Goal: Task Accomplishment & Management: Manage account settings

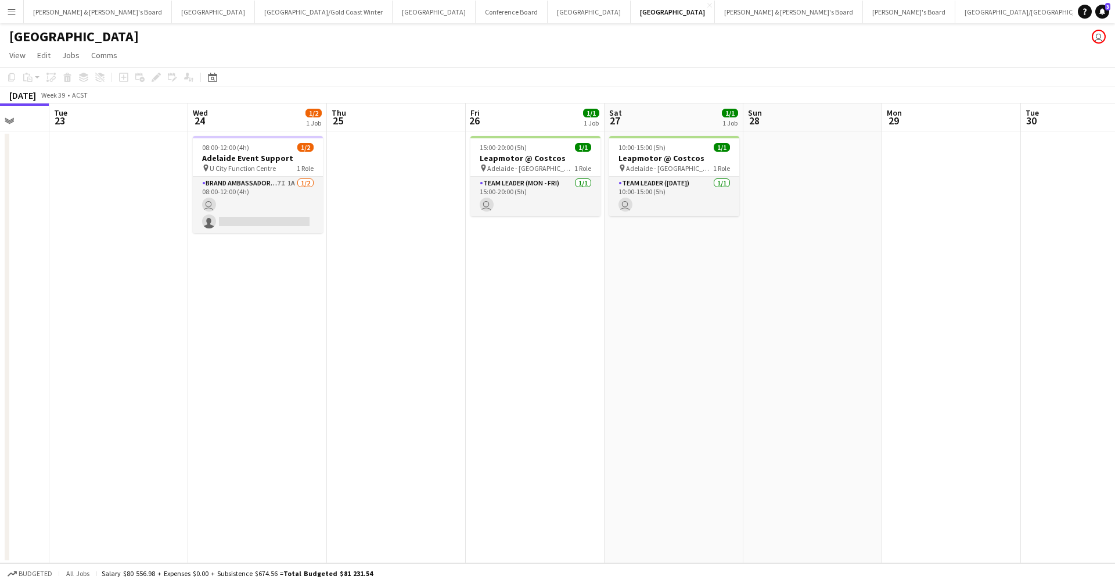
scroll to position [0, 508]
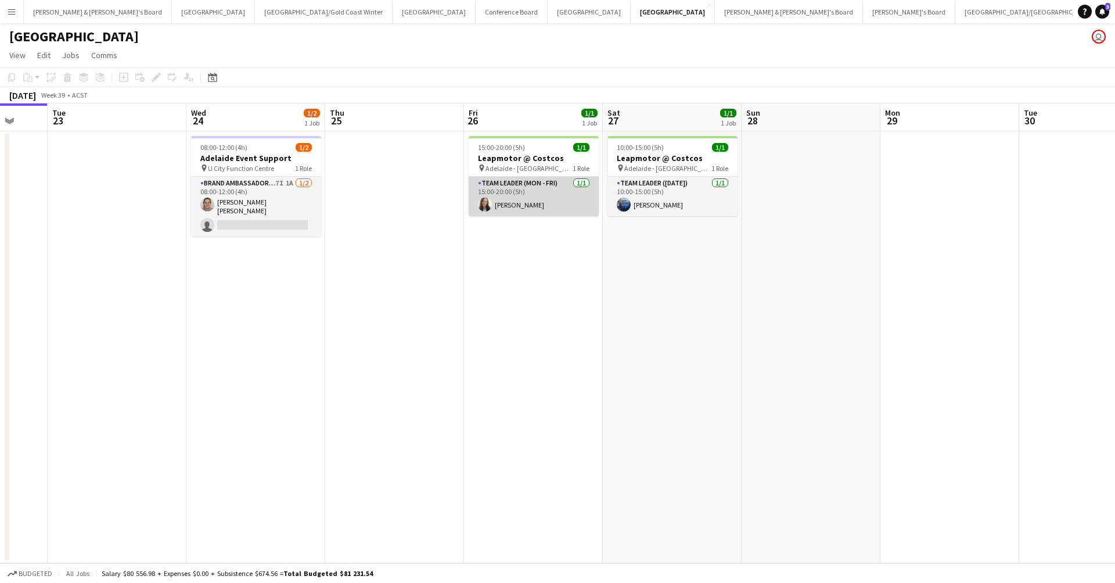
click at [525, 202] on app-card-role "Team Leader (Mon - Fri) [DATE] 15:00-20:00 (5h) [PERSON_NAME]" at bounding box center [534, 197] width 130 height 40
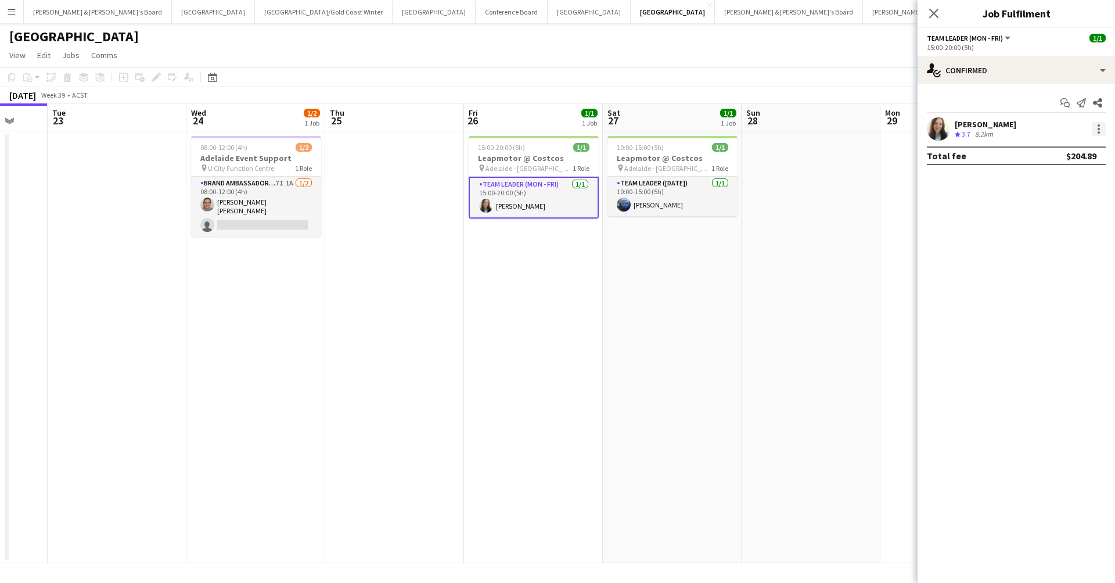
click at [1098, 131] on div at bounding box center [1099, 129] width 14 height 14
click at [1068, 265] on span "Remove" at bounding box center [1061, 262] width 72 height 10
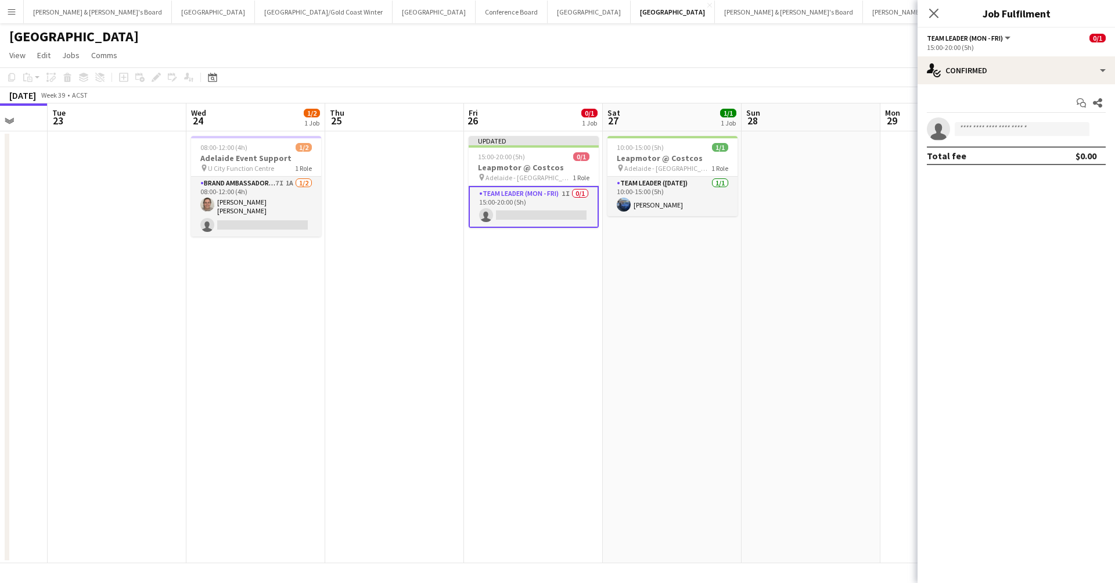
click at [764, 332] on app-date-cell at bounding box center [811, 347] width 139 height 432
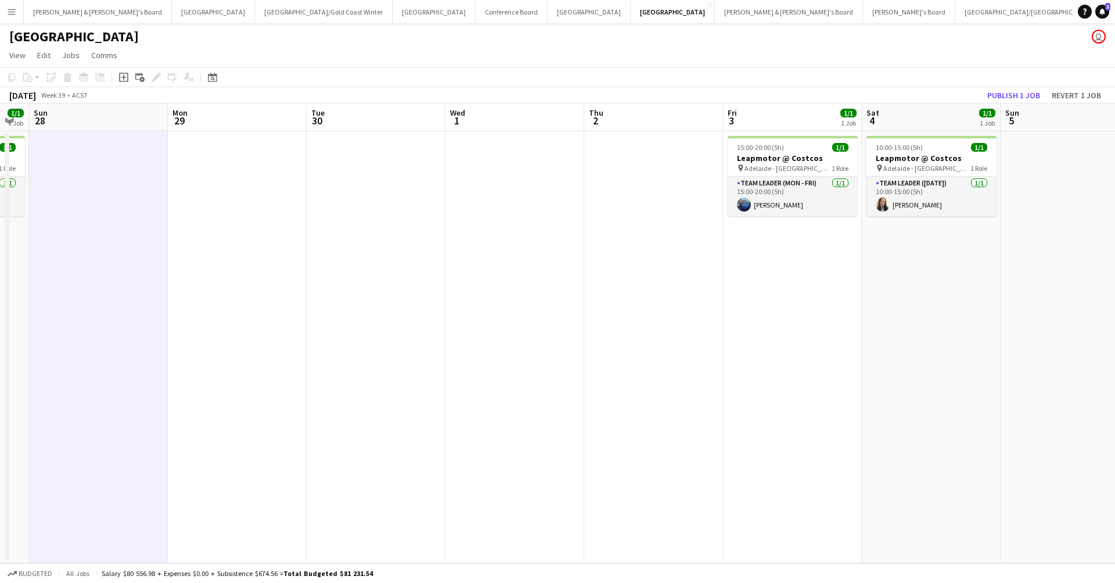
scroll to position [0, 404]
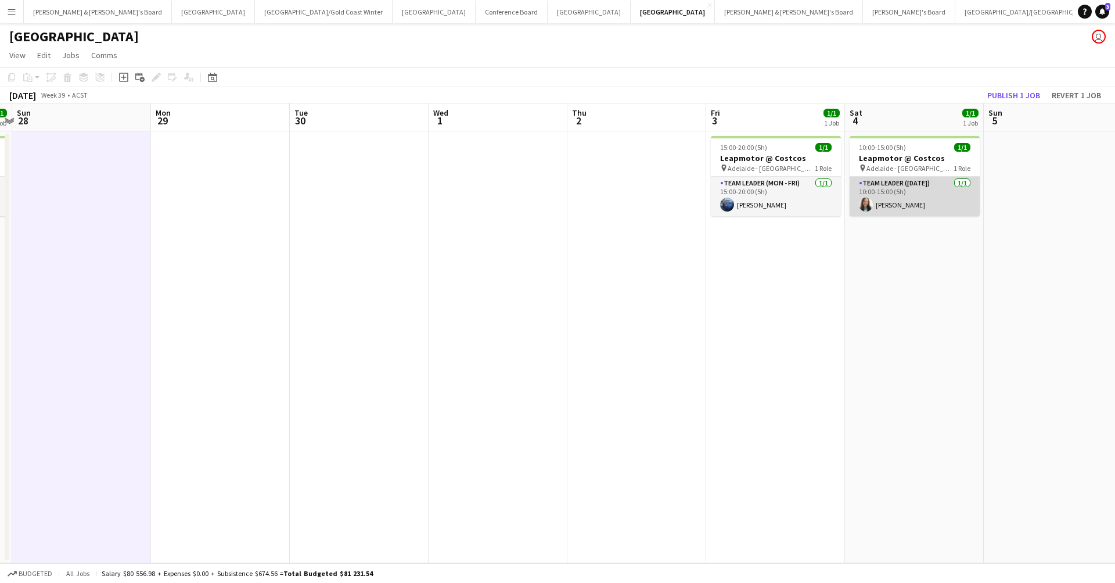
click at [893, 193] on app-card-role "Team Leader ([DATE]) [DATE] 10:00-15:00 (5h) [PERSON_NAME]" at bounding box center [915, 197] width 130 height 40
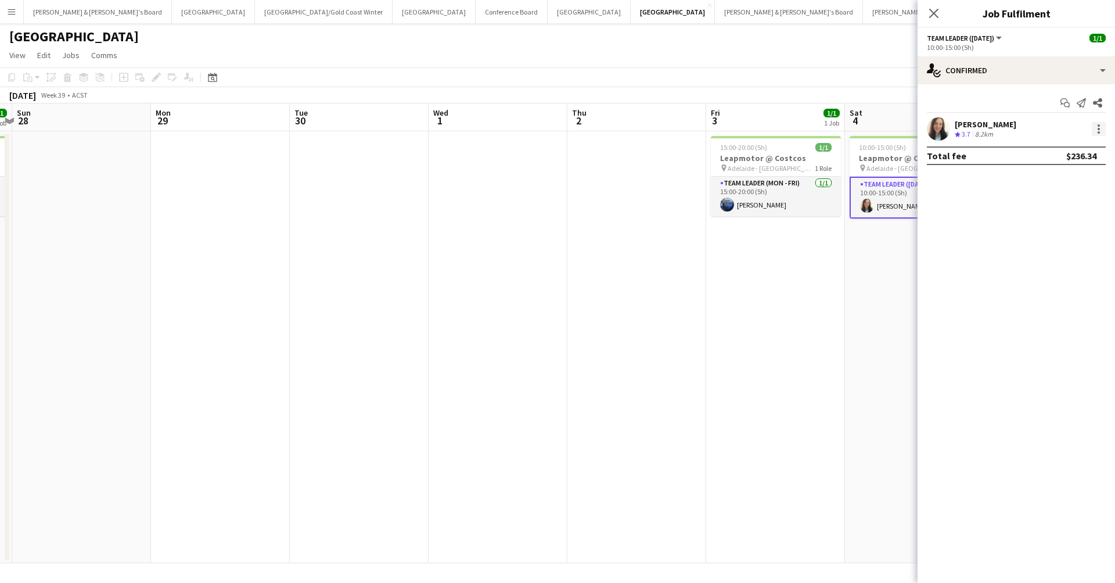
click at [1098, 132] on div at bounding box center [1099, 132] width 2 height 2
click at [1058, 260] on span "Remove" at bounding box center [1042, 262] width 35 height 10
click at [753, 456] on app-date-cell "15:00-20:00 (5h) 1/1 Leapmotor @ Costcos pin Adelaide - SA 1 Role Team Leader (…" at bounding box center [775, 347] width 139 height 432
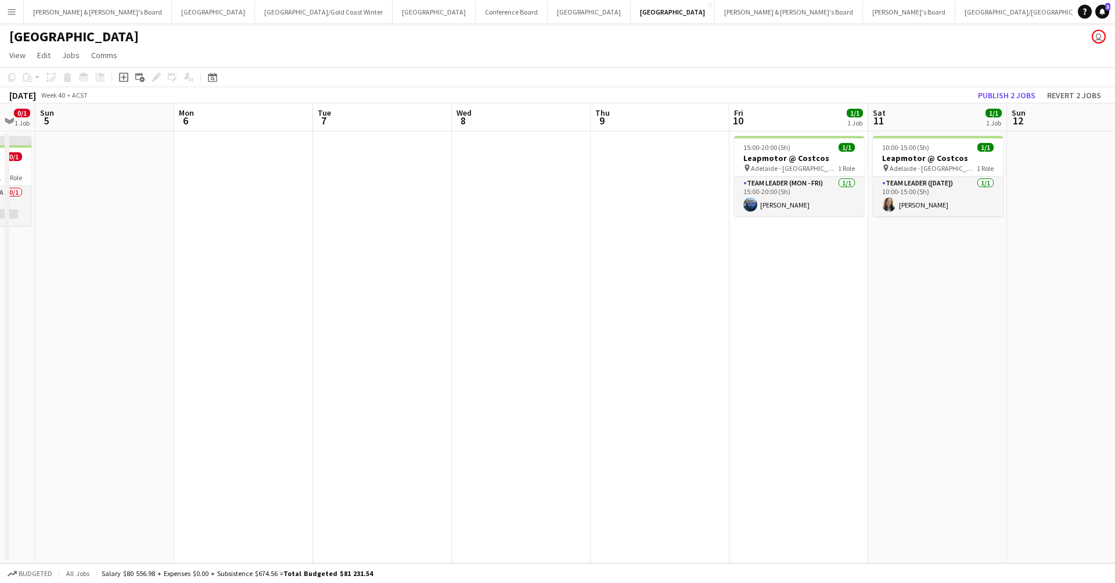
scroll to position [0, 520]
click at [917, 193] on app-card-role "Team Leader ([DATE]) [DATE] 10:00-15:00 (5h) [PERSON_NAME]" at bounding box center [938, 197] width 130 height 40
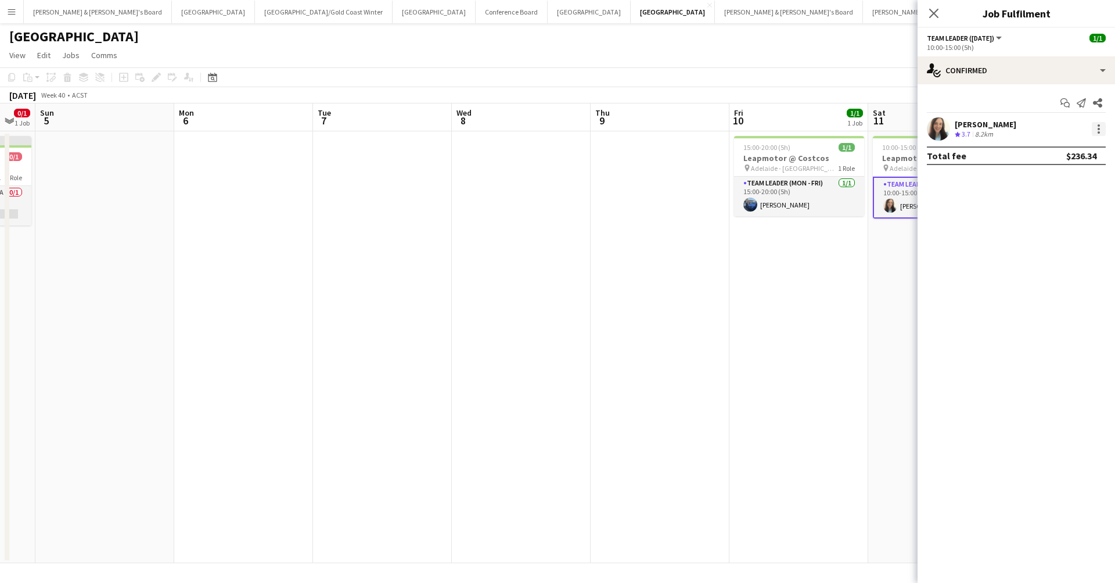
click at [1100, 128] on div at bounding box center [1099, 129] width 14 height 14
click at [1042, 261] on span "Remove" at bounding box center [1042, 262] width 35 height 10
click at [854, 375] on app-date-cell "15:00-20:00 (5h) 1/1 Leapmotor @ Costcos pin Adelaide - SA 1 Role Team Leader (…" at bounding box center [799, 347] width 139 height 432
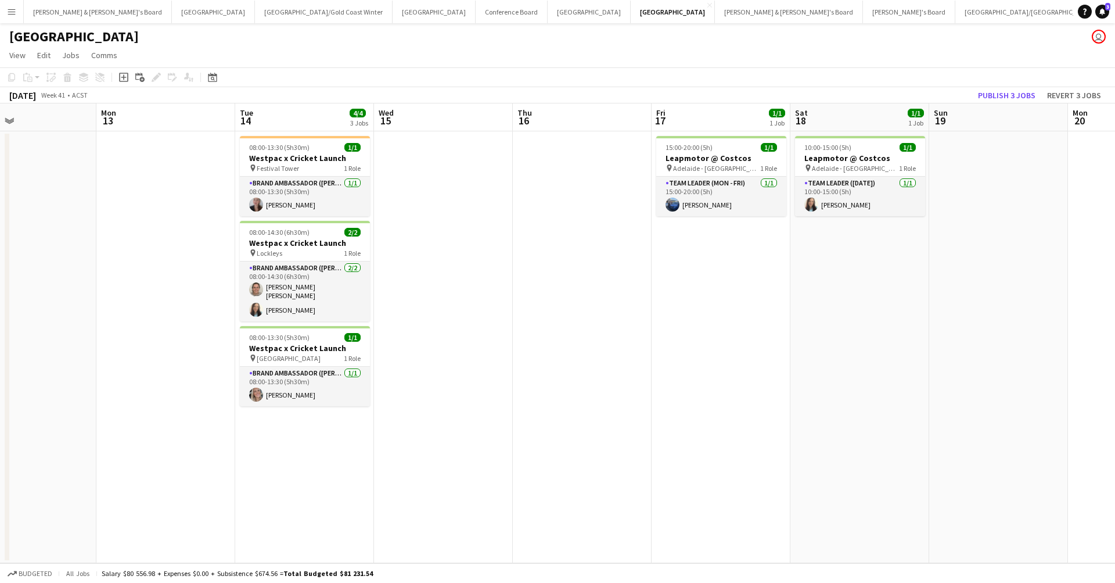
scroll to position [0, 538]
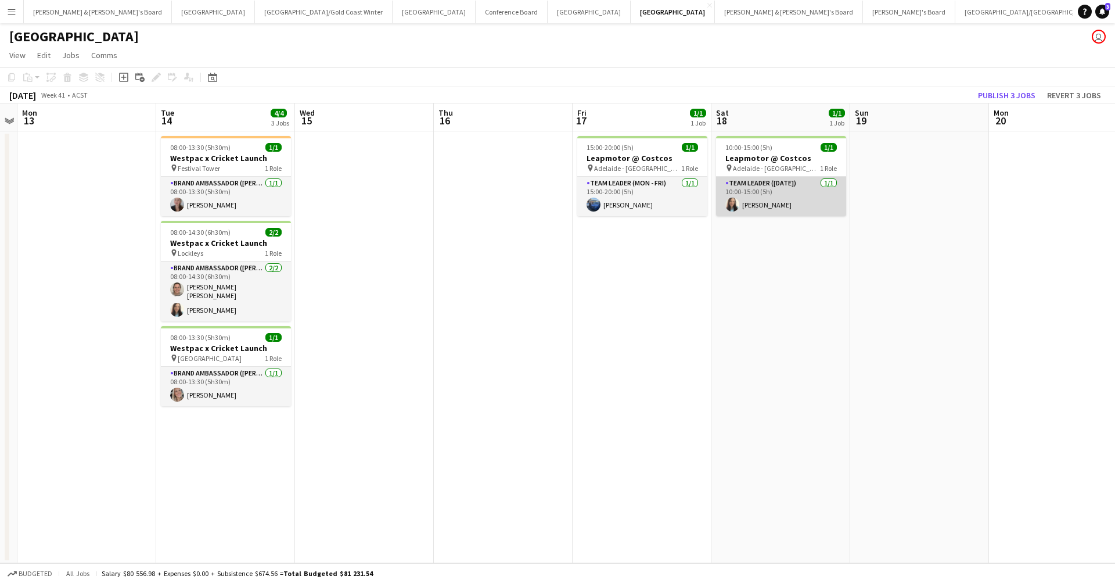
click at [771, 190] on app-card-role "Team Leader ([DATE]) [DATE] 10:00-15:00 (5h) [PERSON_NAME]" at bounding box center [781, 197] width 130 height 40
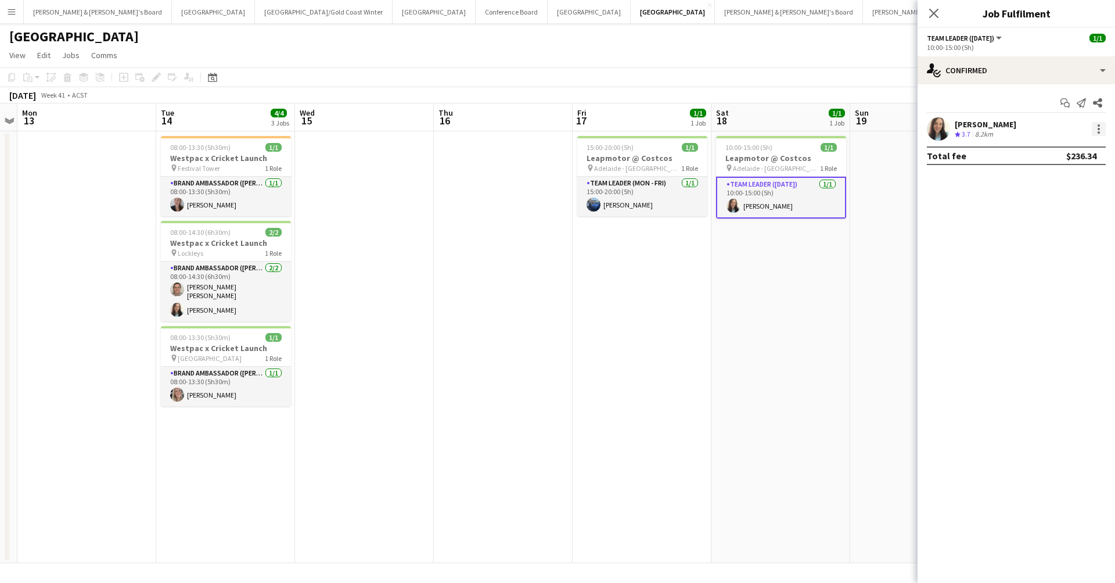
click at [1100, 131] on div at bounding box center [1099, 132] width 2 height 2
click at [1068, 260] on span "Remove" at bounding box center [1061, 262] width 72 height 10
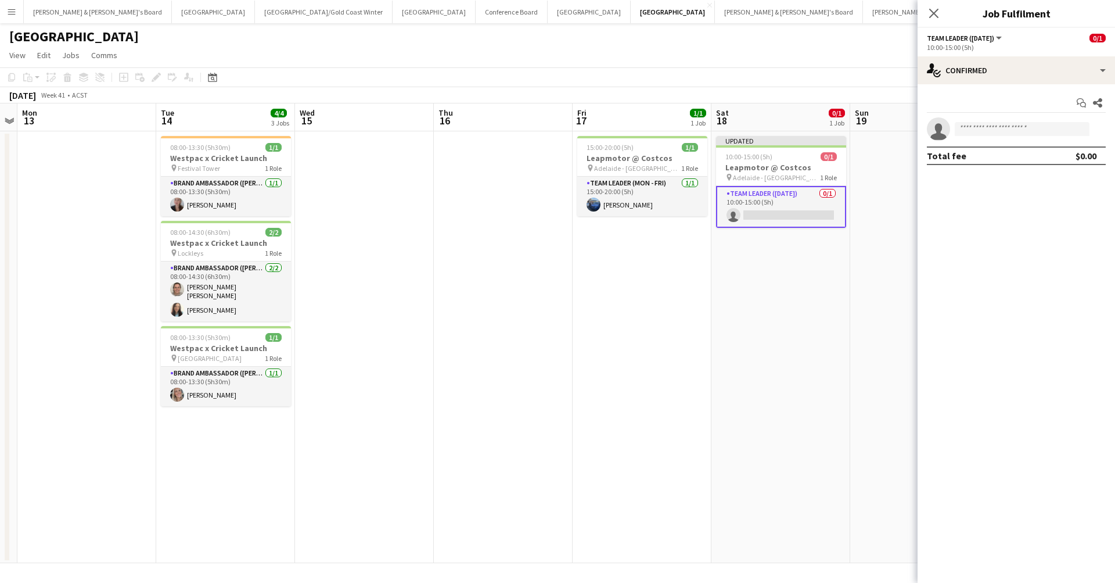
click at [814, 435] on app-date-cell "Updated 10:00-15:00 (5h) 0/1 Leapmotor @ Costcos pin Adelaide - SA 1 Role Team …" at bounding box center [781, 347] width 139 height 432
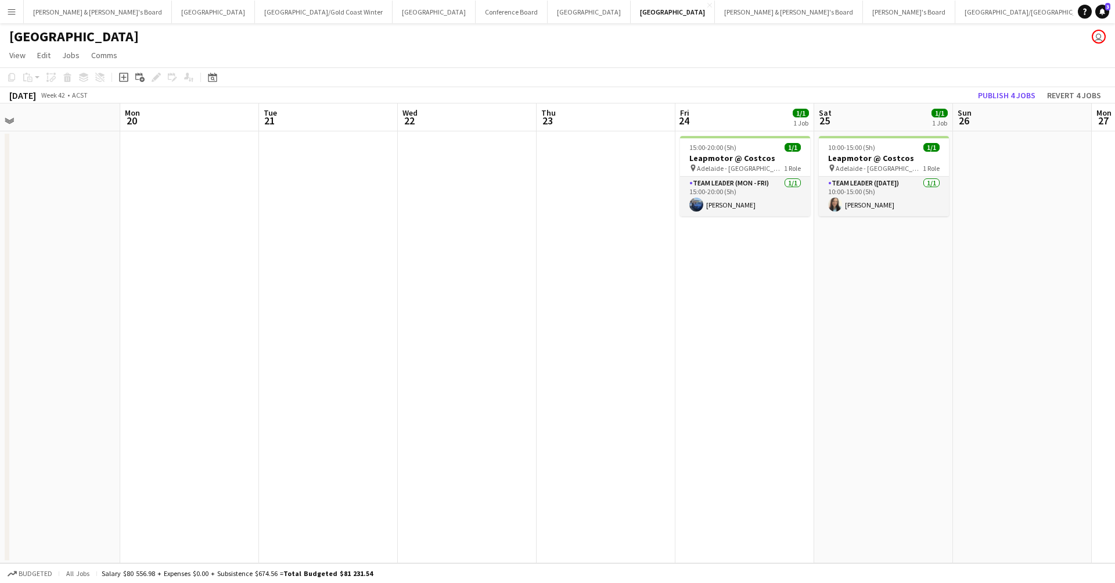
scroll to position [0, 578]
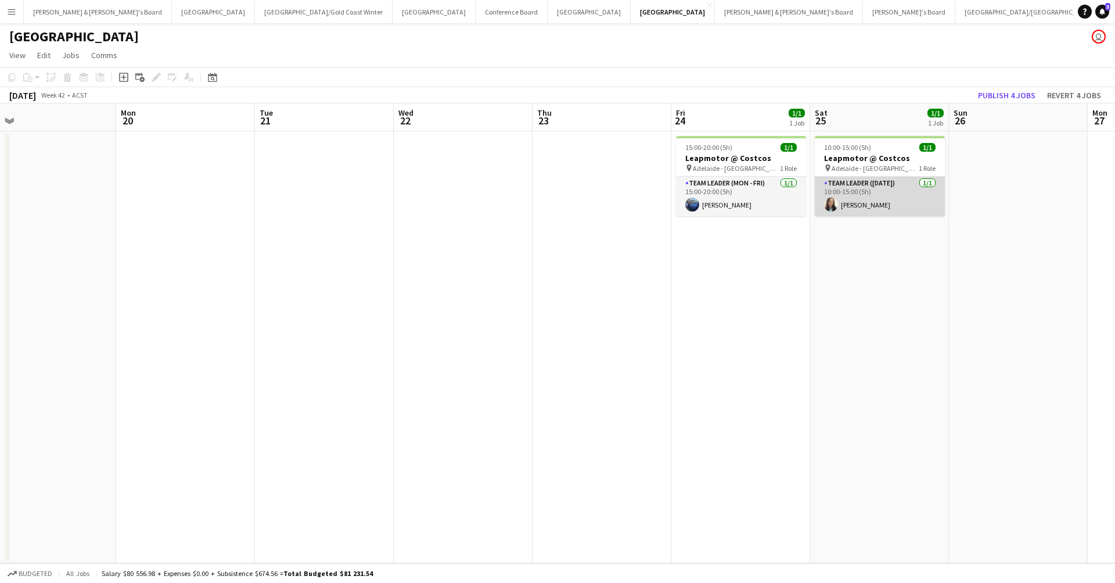
click at [879, 195] on app-card-role "Team Leader ([DATE]) [DATE] 10:00-15:00 (5h) [PERSON_NAME]" at bounding box center [880, 197] width 130 height 40
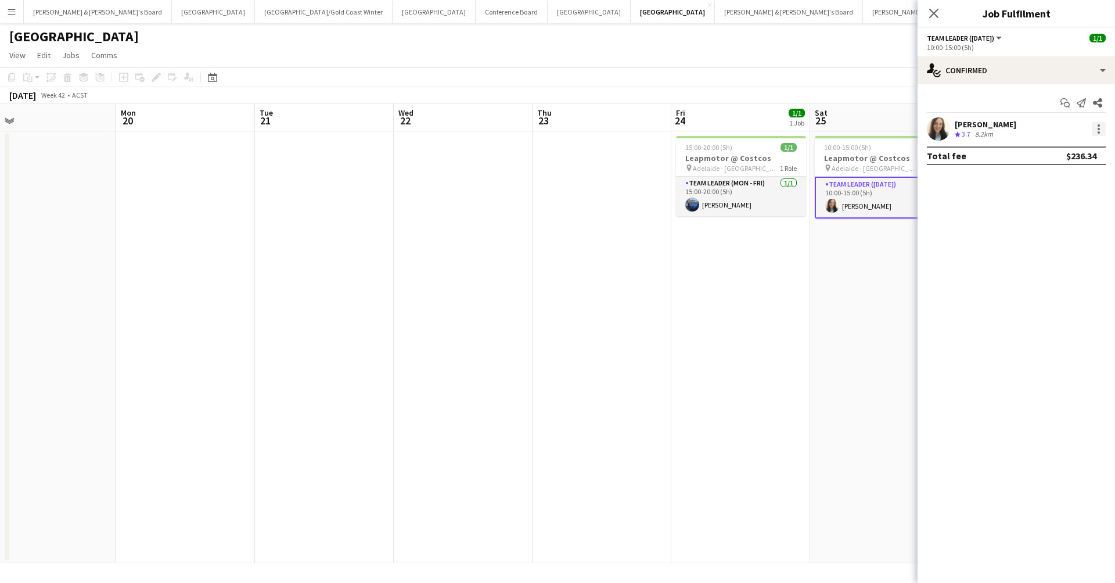
click at [1099, 127] on div at bounding box center [1099, 129] width 14 height 14
click at [1057, 259] on span "Remove" at bounding box center [1042, 262] width 35 height 10
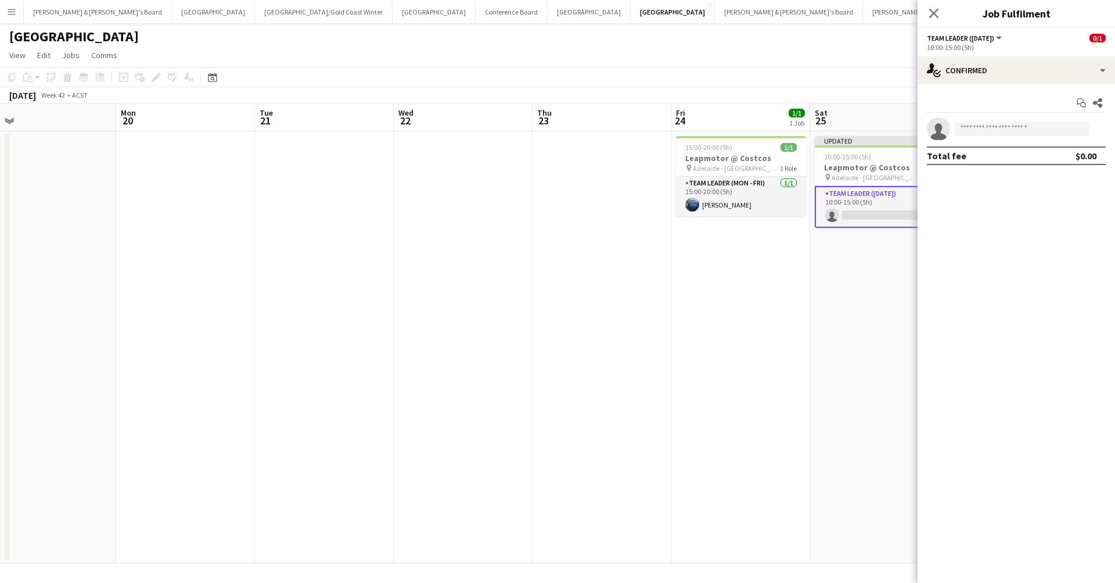
click at [793, 347] on app-date-cell "15:00-20:00 (5h) 1/1 Leapmotor @ Costcos pin Adelaide - SA 1 Role Team Leader (…" at bounding box center [741, 347] width 139 height 432
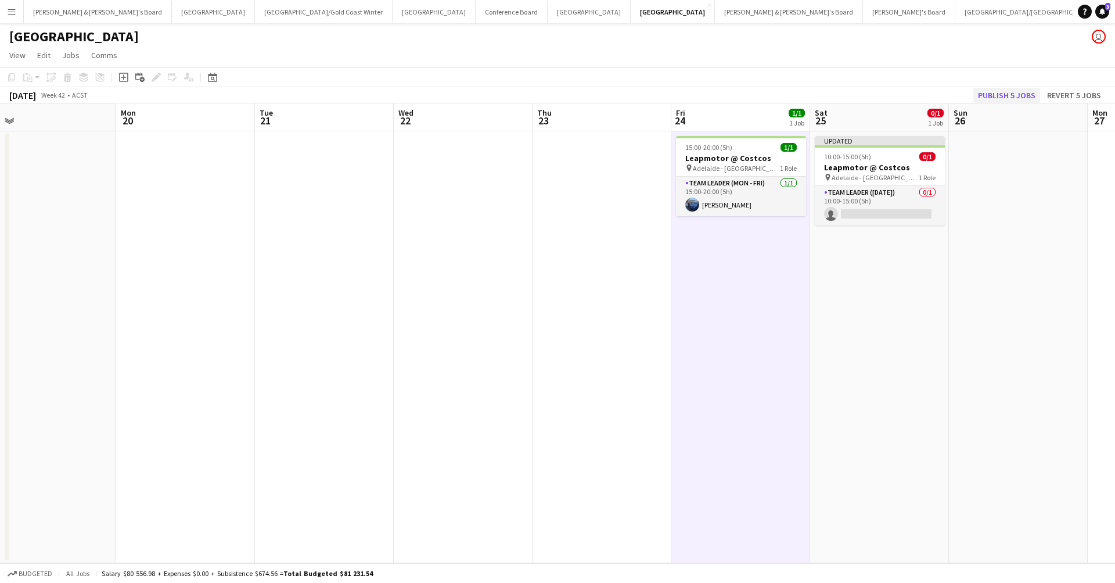
click at [1004, 89] on button "Publish 5 jobs" at bounding box center [1007, 95] width 67 height 15
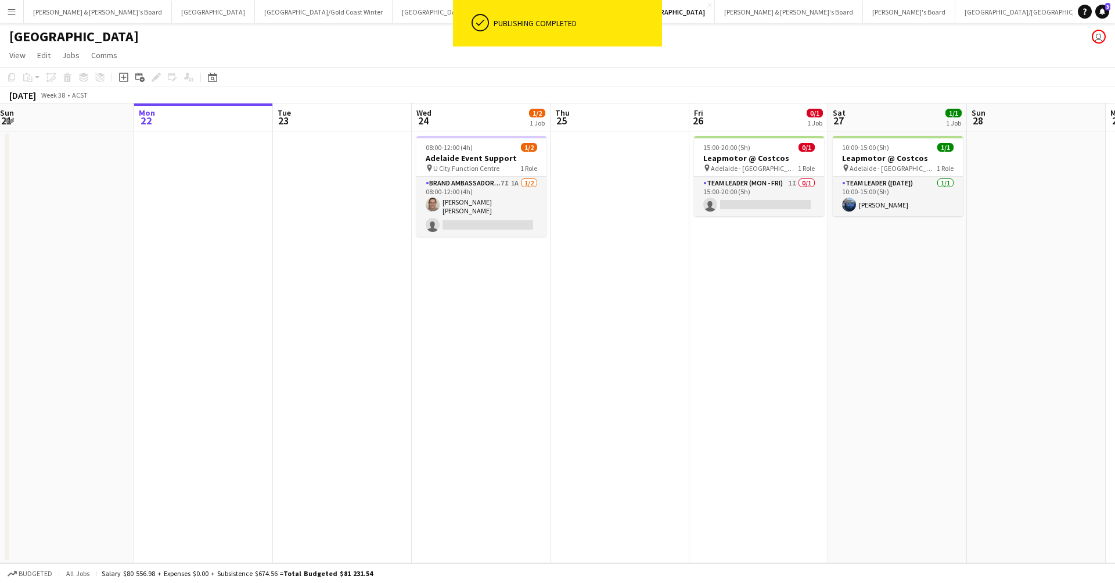
scroll to position [0, 424]
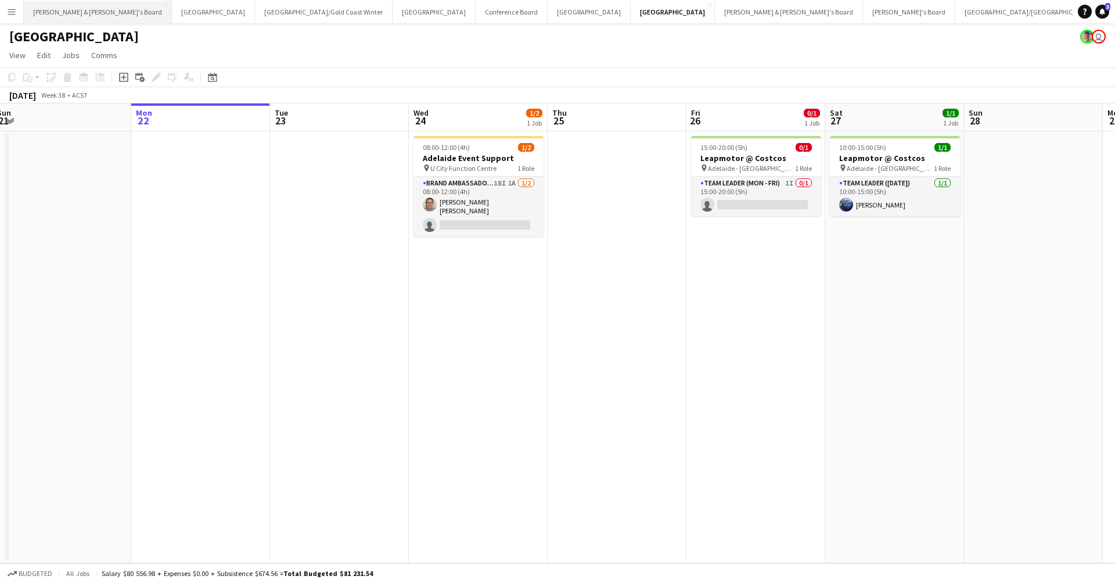
click at [74, 13] on button "[PERSON_NAME] & [PERSON_NAME]'s Board Close" at bounding box center [98, 12] width 148 height 23
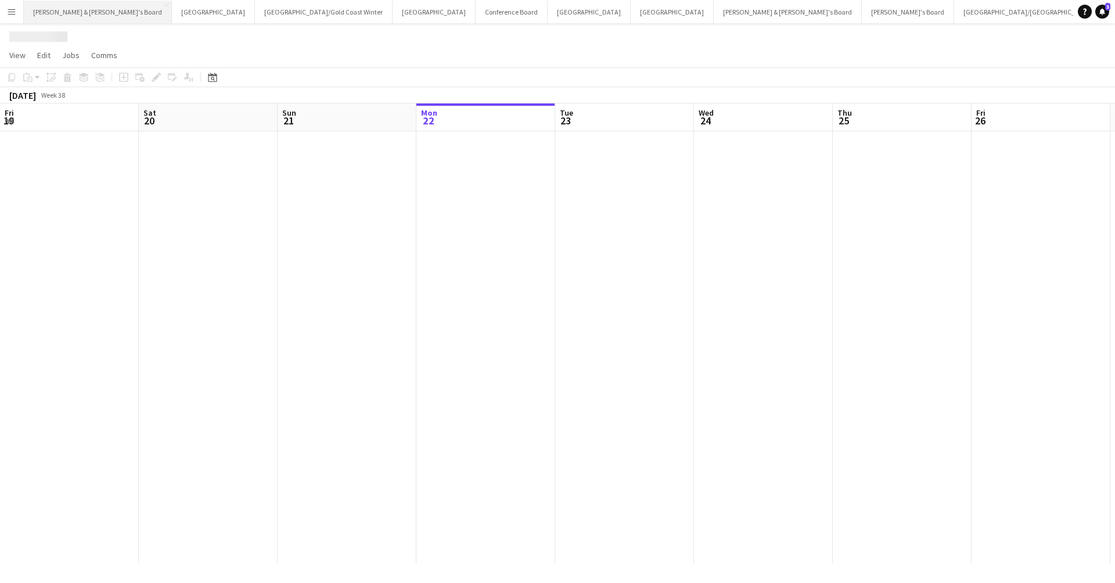
scroll to position [0, 278]
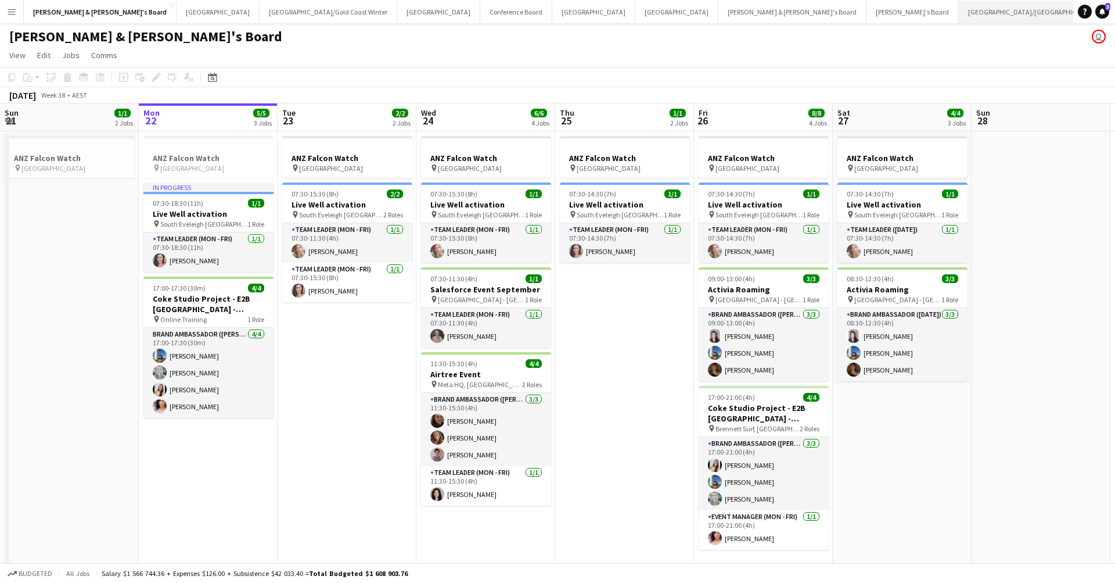
click at [959, 12] on button "[GEOGRAPHIC_DATA]/[GEOGRAPHIC_DATA] Close" at bounding box center [1033, 12] width 149 height 23
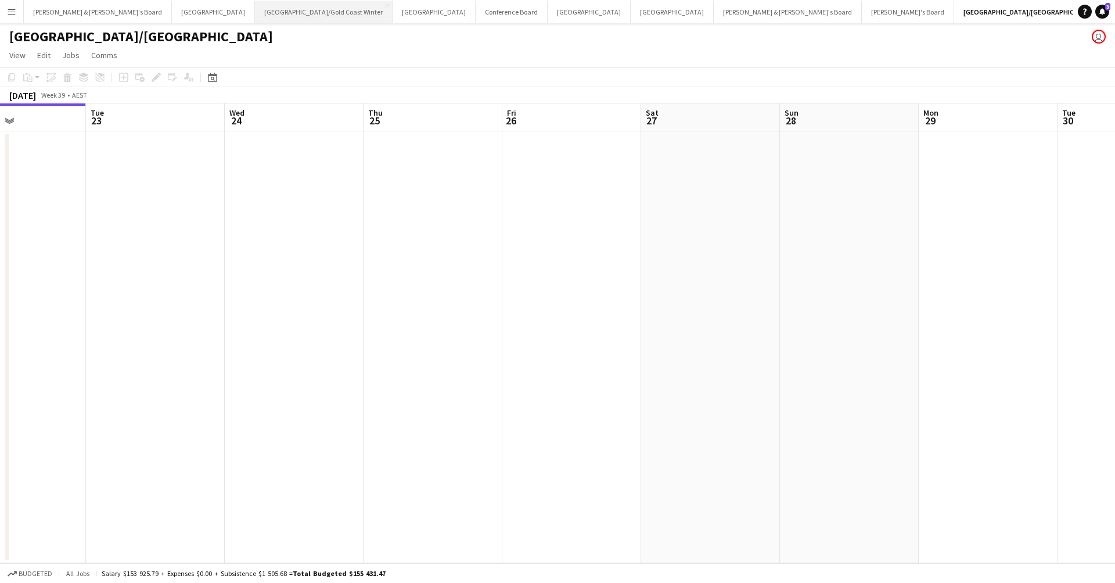
click at [255, 11] on button "[GEOGRAPHIC_DATA]/[GEOGRAPHIC_DATA] Winter Close" at bounding box center [324, 12] width 138 height 23
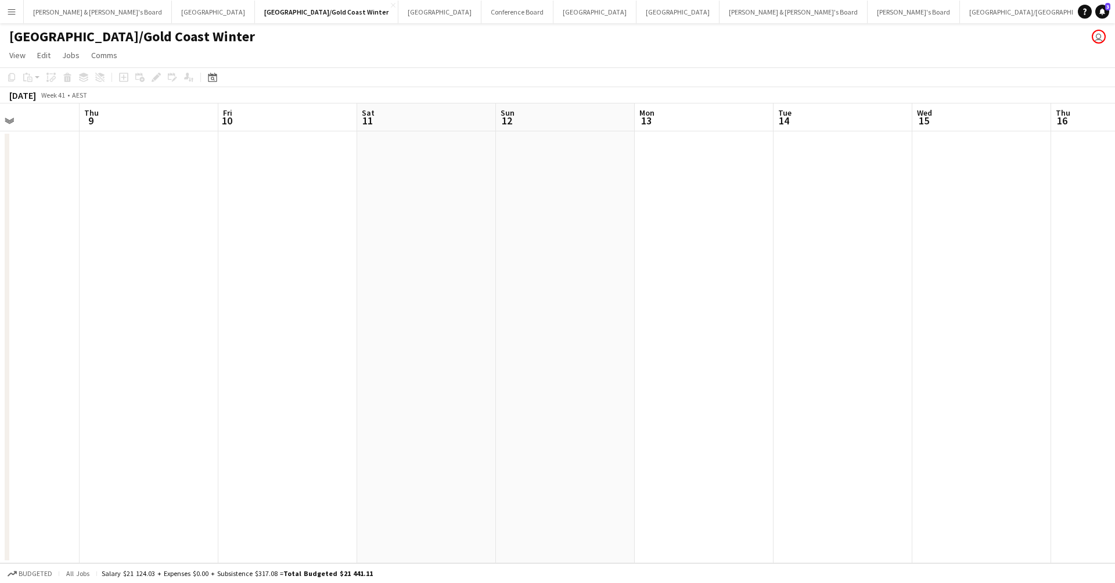
scroll to position [0, 478]
click at [960, 18] on button "[GEOGRAPHIC_DATA]/[GEOGRAPHIC_DATA] Close" at bounding box center [1034, 12] width 149 height 23
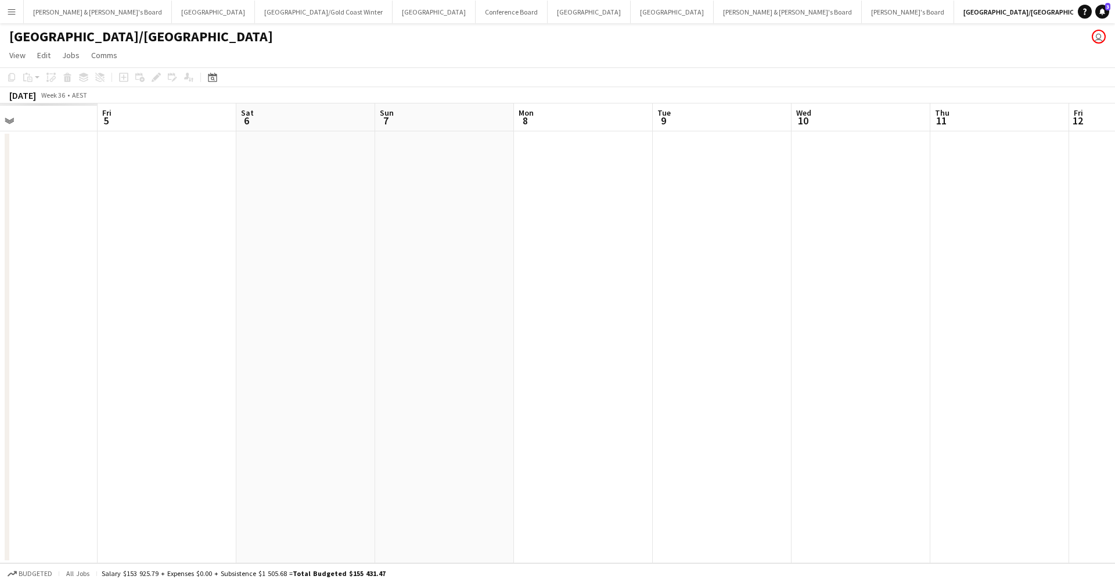
scroll to position [0, 314]
click at [631, 17] on button "Adelaide Close" at bounding box center [672, 12] width 83 height 23
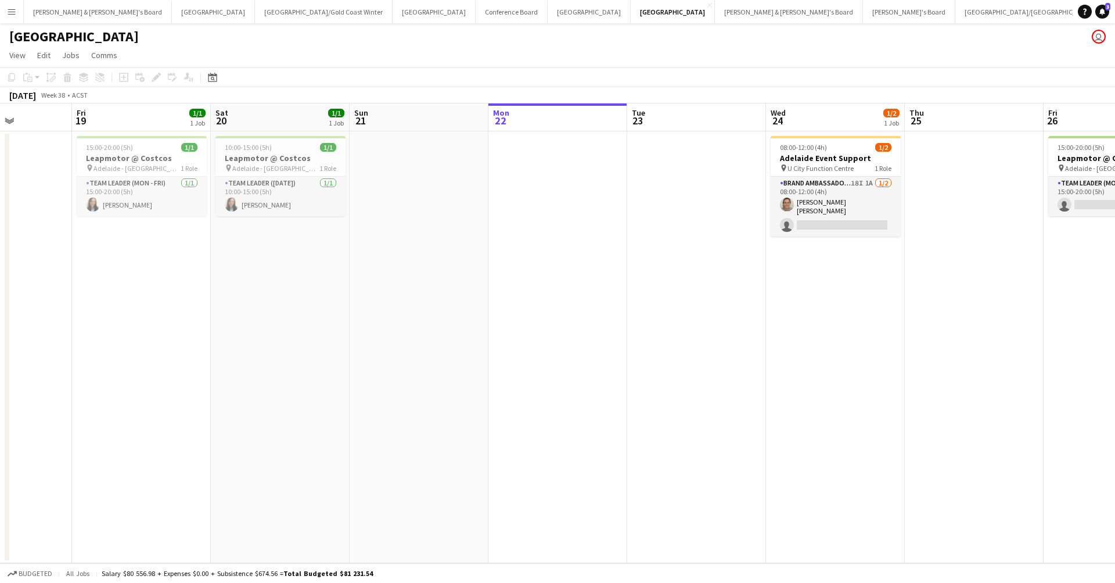
scroll to position [0, 337]
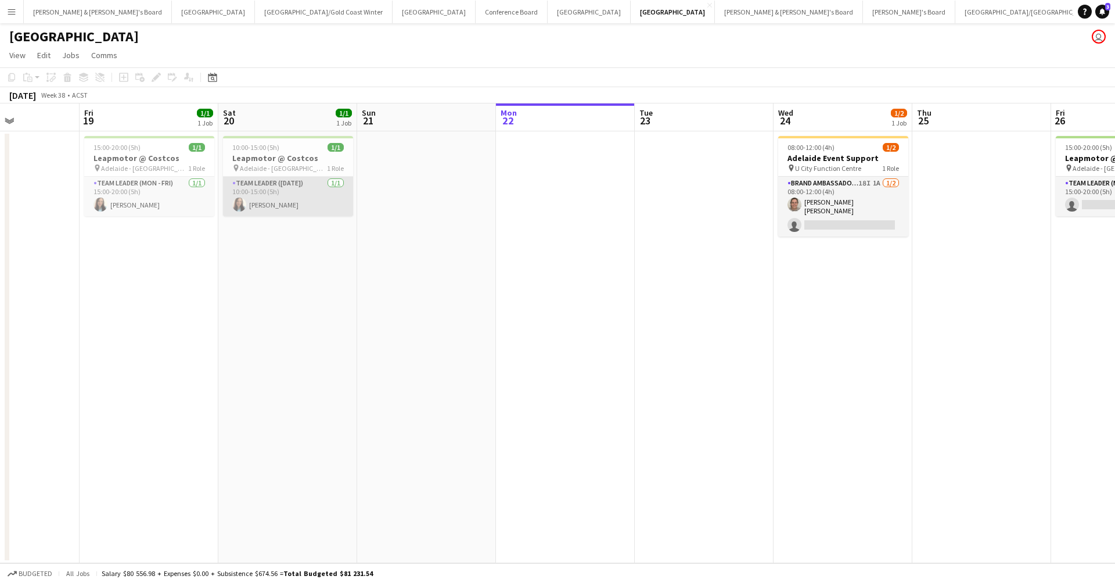
click at [275, 198] on app-card-role "Team Leader ([DATE]) [DATE] 10:00-15:00 (5h) [PERSON_NAME]" at bounding box center [288, 197] width 130 height 40
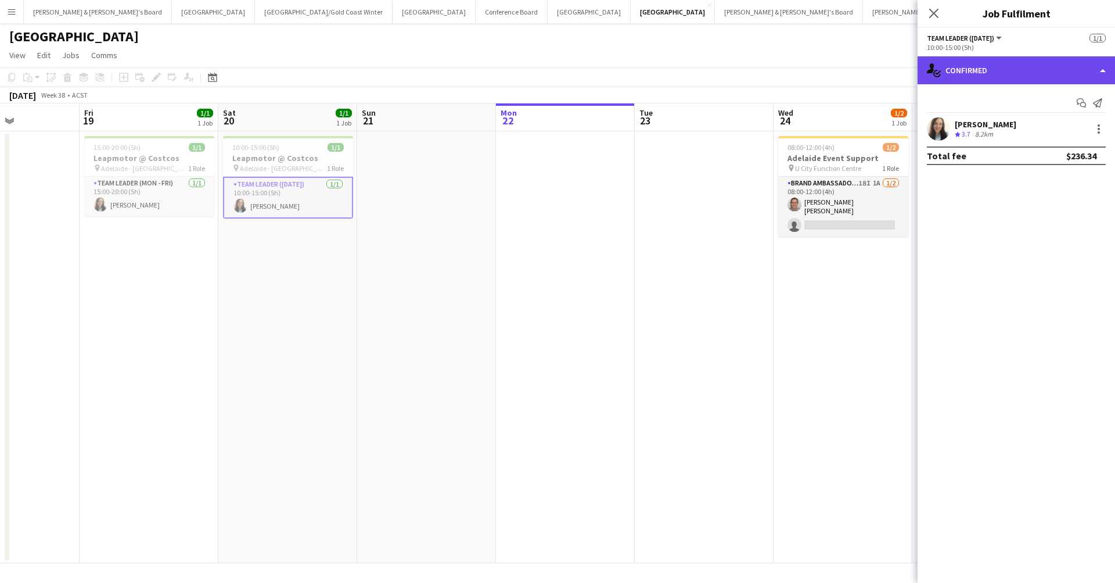
click at [997, 69] on div "single-neutral-actions-check-2 Confirmed" at bounding box center [1017, 70] width 198 height 28
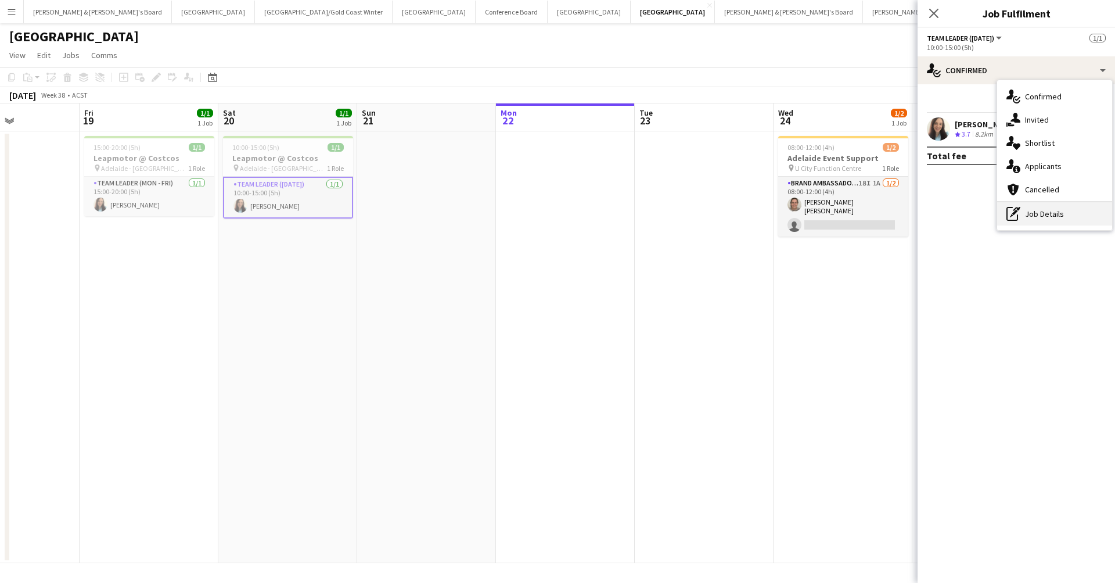
click at [1053, 214] on div "pen-write Job Details" at bounding box center [1054, 213] width 115 height 23
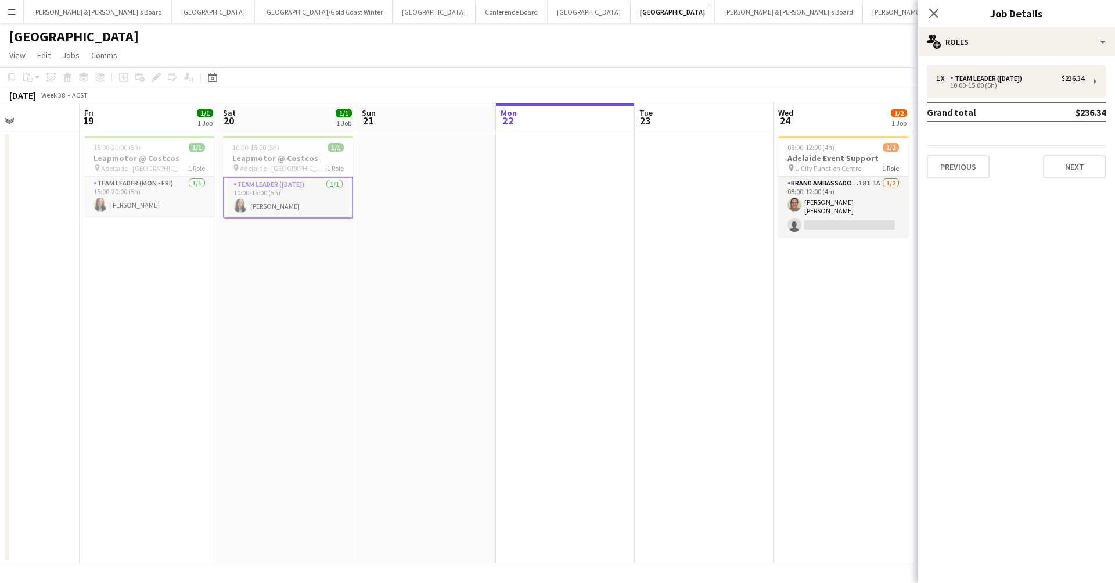
click at [310, 210] on app-card-role "Team Leader ([DATE]) [DATE] 10:00-15:00 (5h) [PERSON_NAME]" at bounding box center [288, 198] width 130 height 42
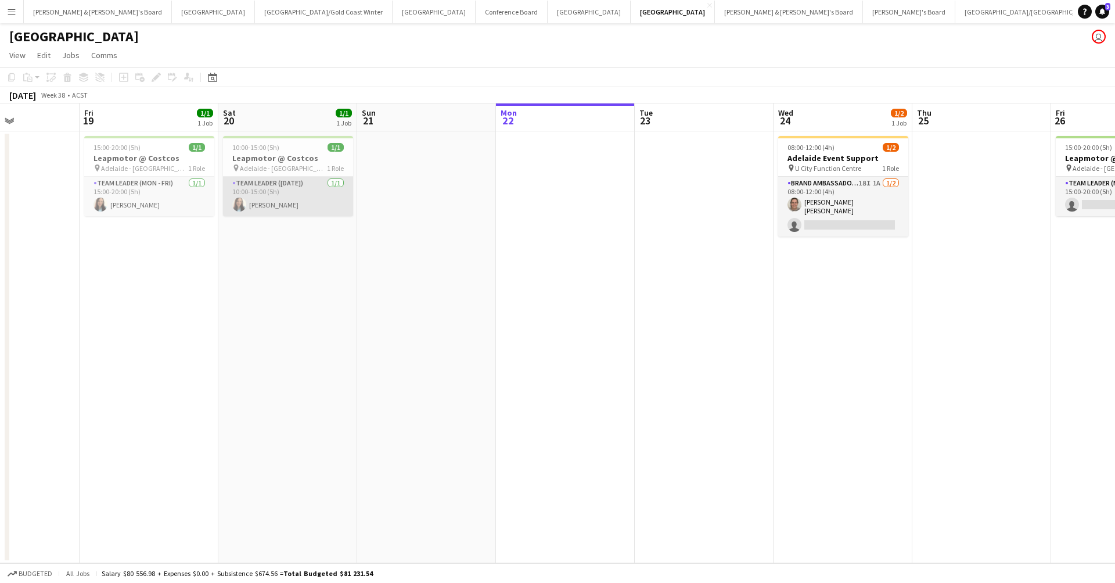
click at [305, 198] on app-card-role "Team Leader ([DATE]) [DATE] 10:00-15:00 (5h) [PERSON_NAME]" at bounding box center [288, 197] width 130 height 40
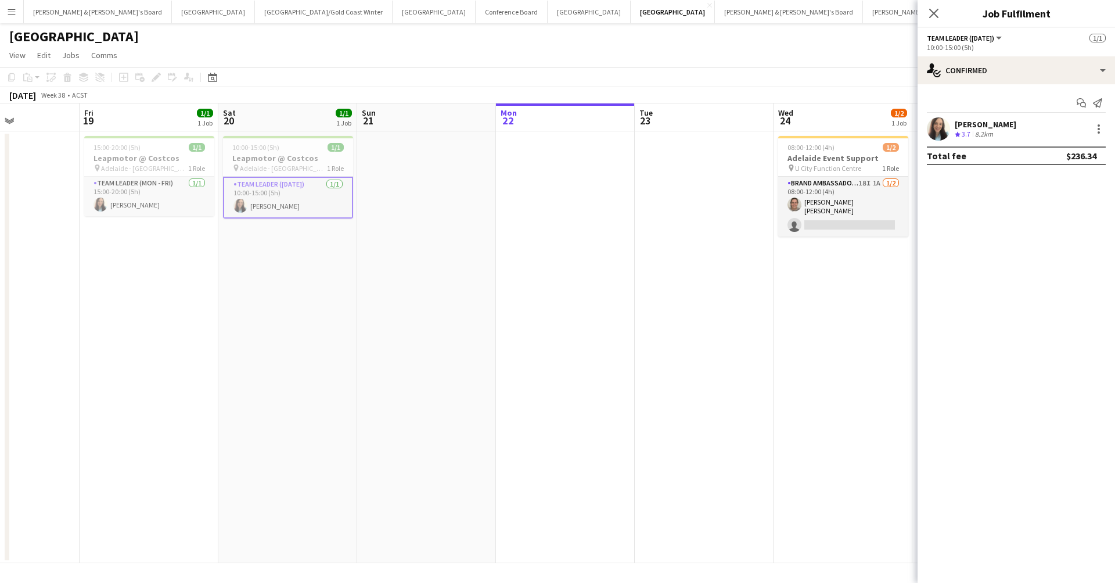
click at [981, 130] on div "8.2km" at bounding box center [984, 135] width 23 height 10
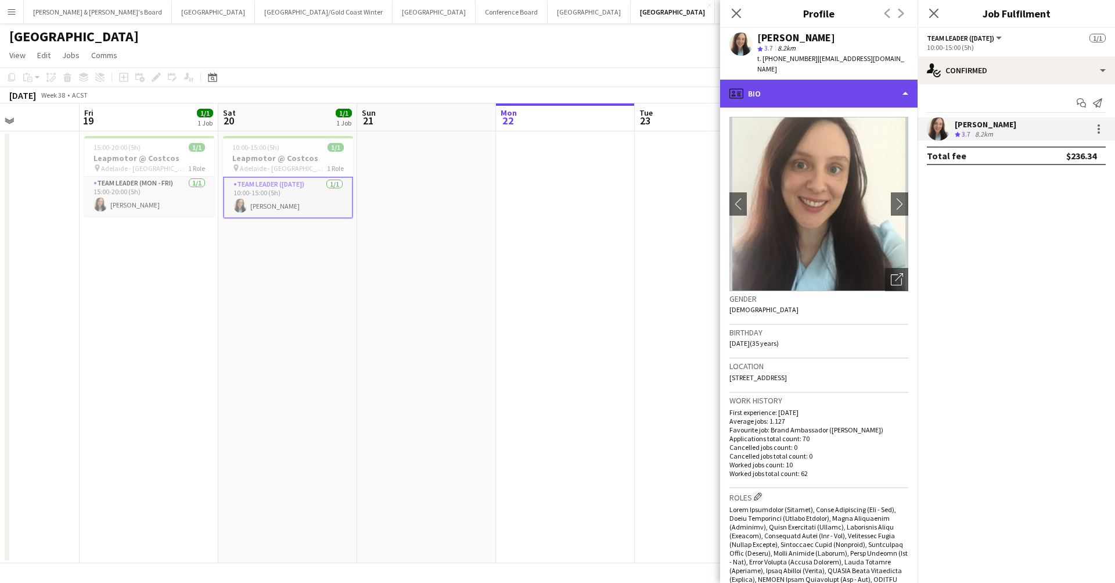
click at [814, 80] on div "profile Bio" at bounding box center [819, 94] width 198 height 28
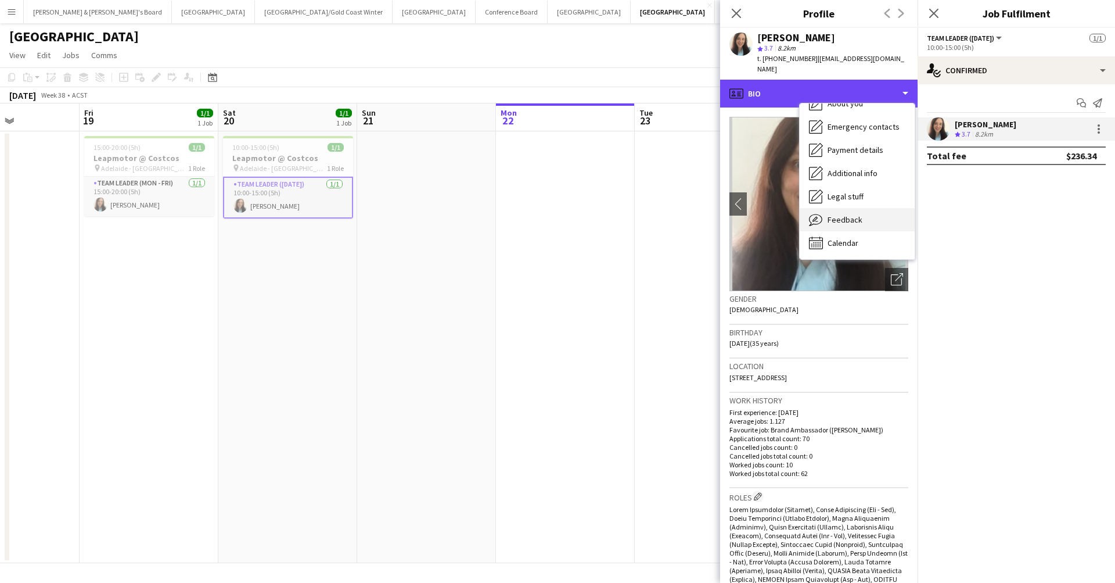
scroll to position [86, 0]
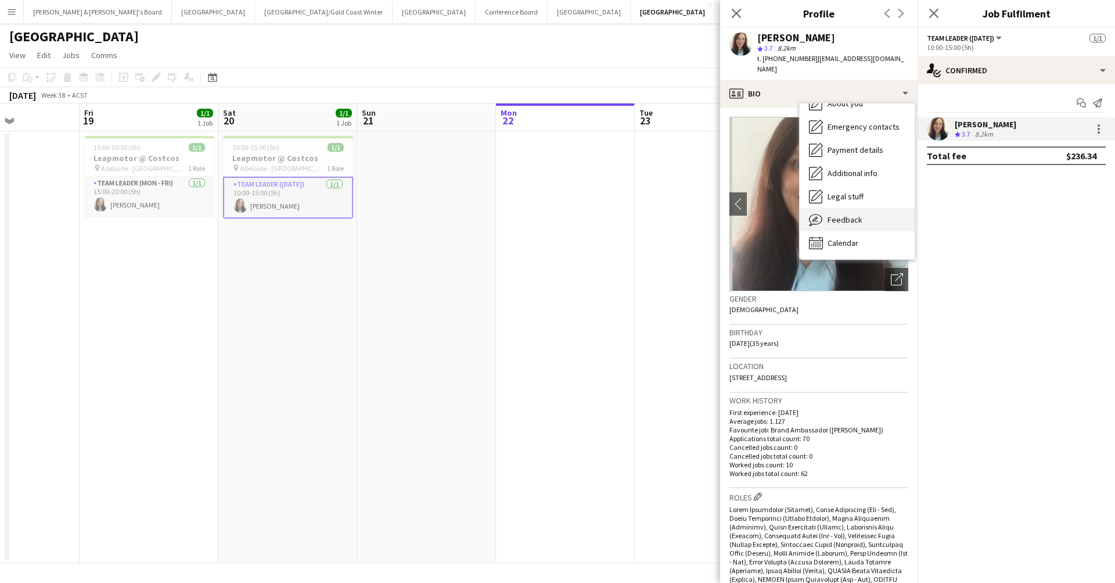
click at [850, 214] on span "Feedback" at bounding box center [845, 219] width 35 height 10
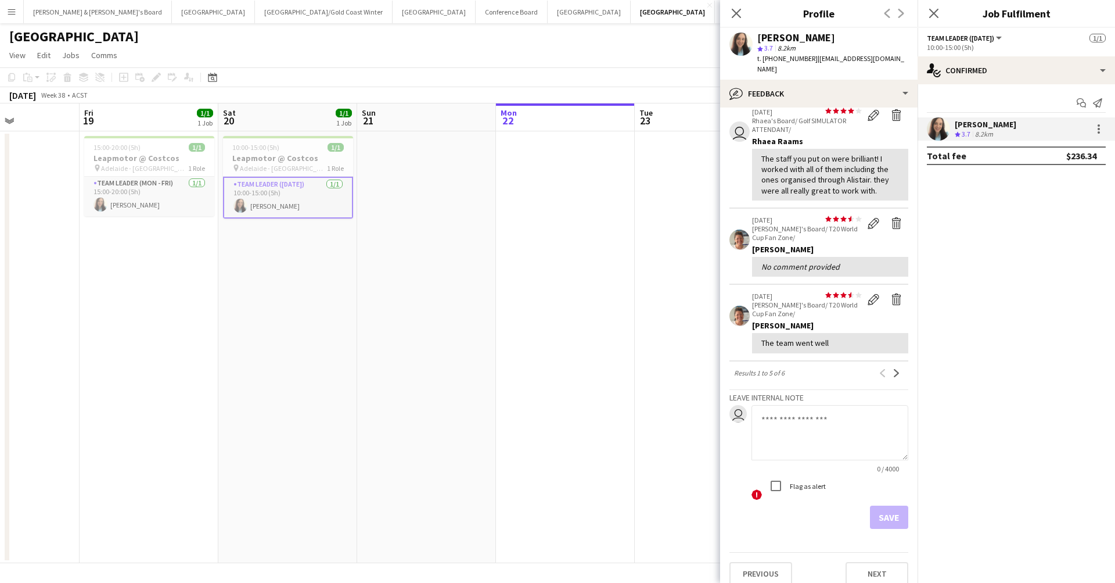
scroll to position [209, 0]
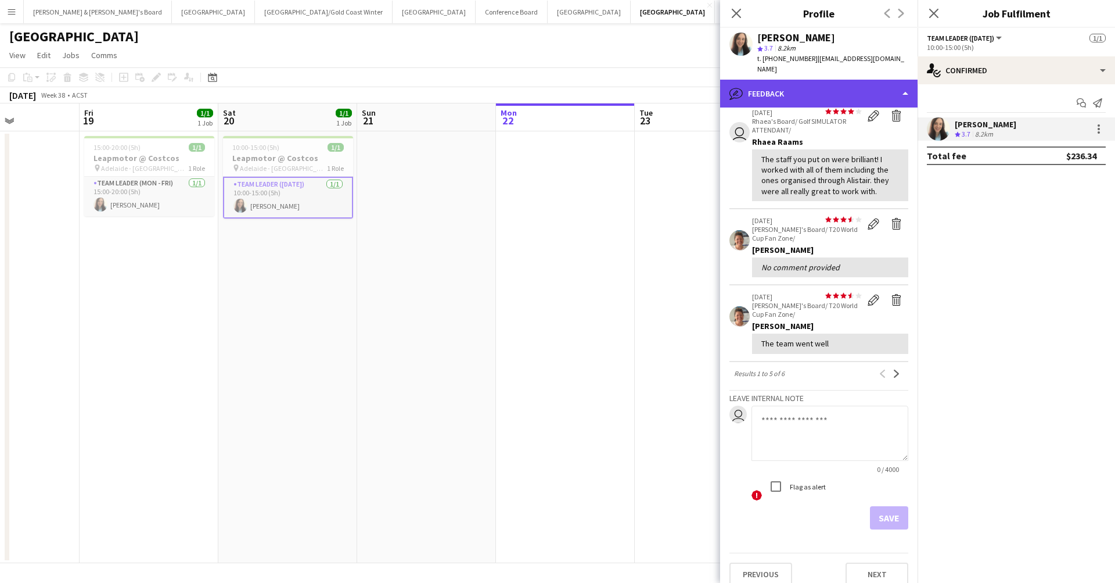
click at [820, 80] on div "bubble-pencil Feedback" at bounding box center [819, 94] width 198 height 28
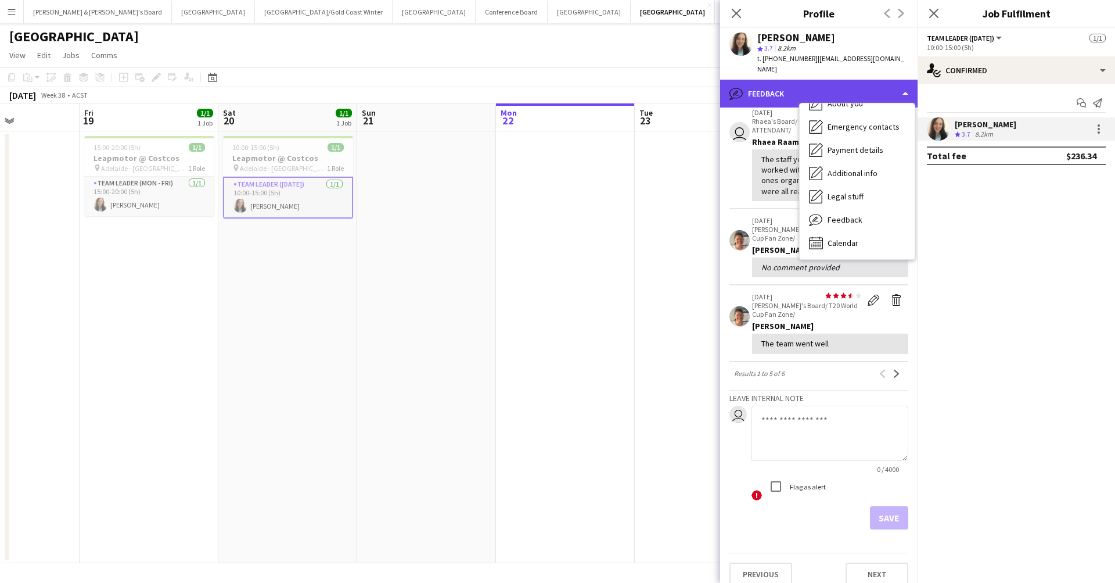
click at [820, 80] on div "bubble-pencil Feedback" at bounding box center [819, 94] width 198 height 28
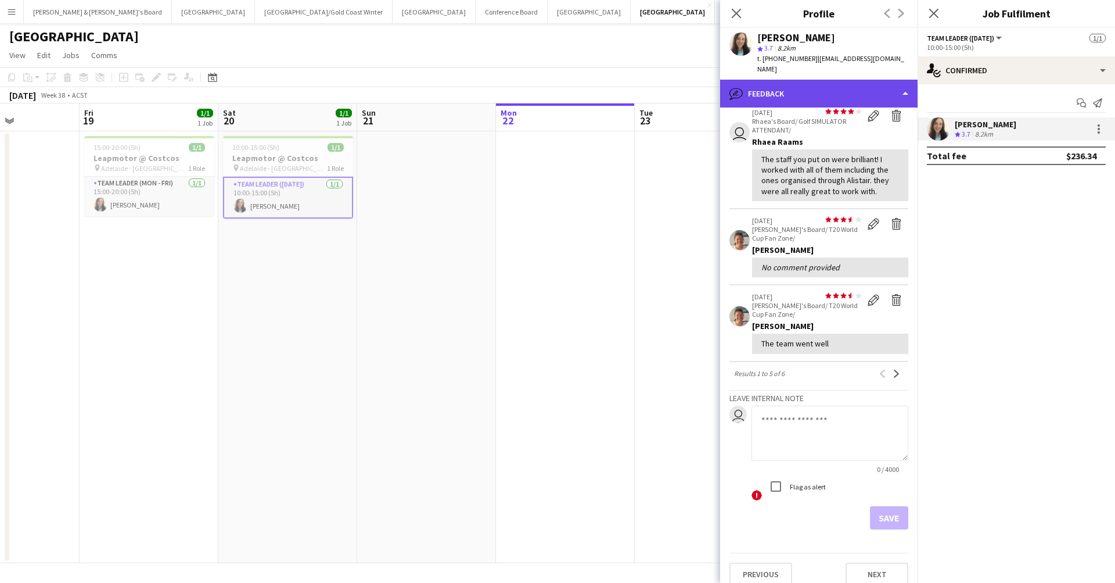
click at [820, 80] on div "bubble-pencil Feedback" at bounding box center [819, 94] width 198 height 28
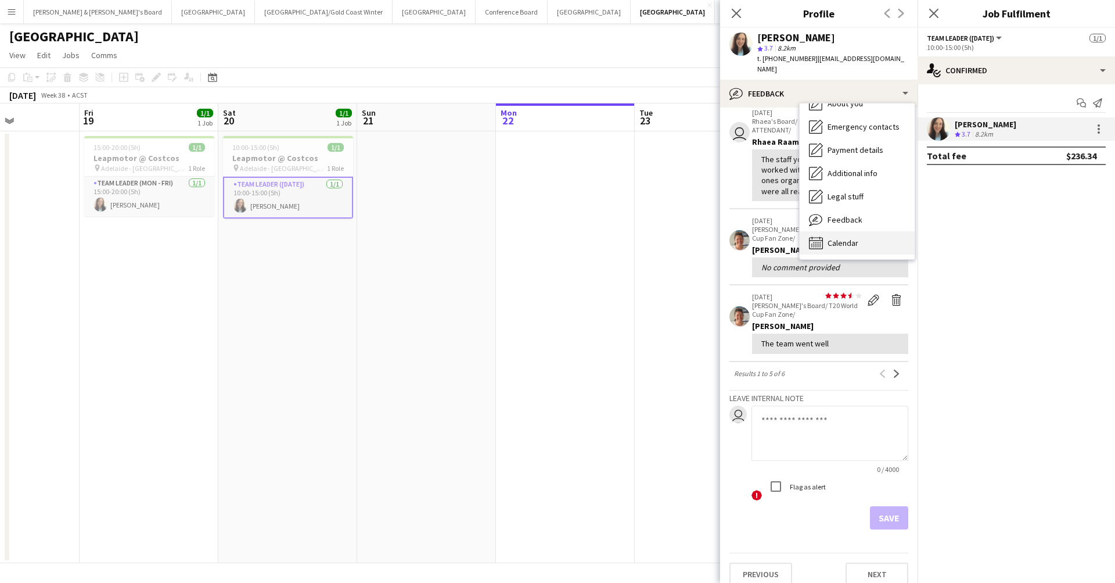
click at [850, 238] on span "Calendar" at bounding box center [843, 243] width 31 height 10
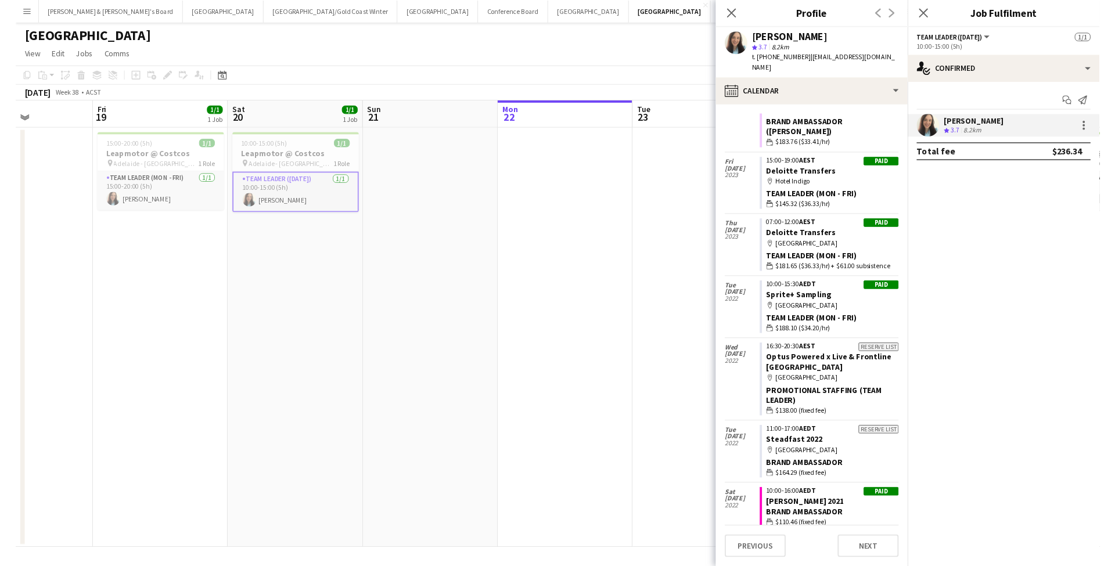
scroll to position [3631, 0]
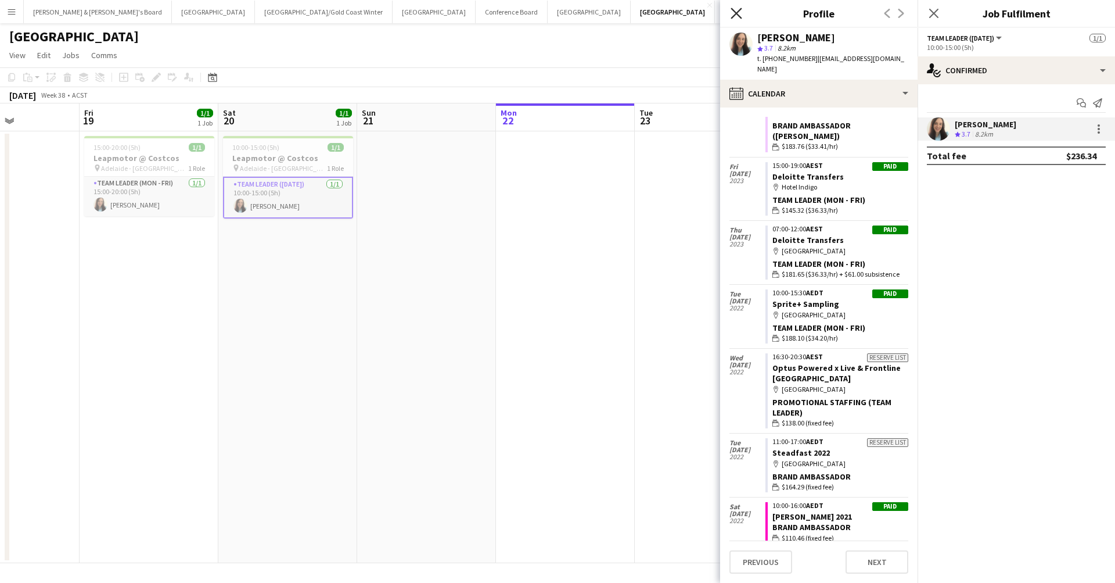
click at [737, 16] on icon "Close pop-in" at bounding box center [736, 13] width 11 height 11
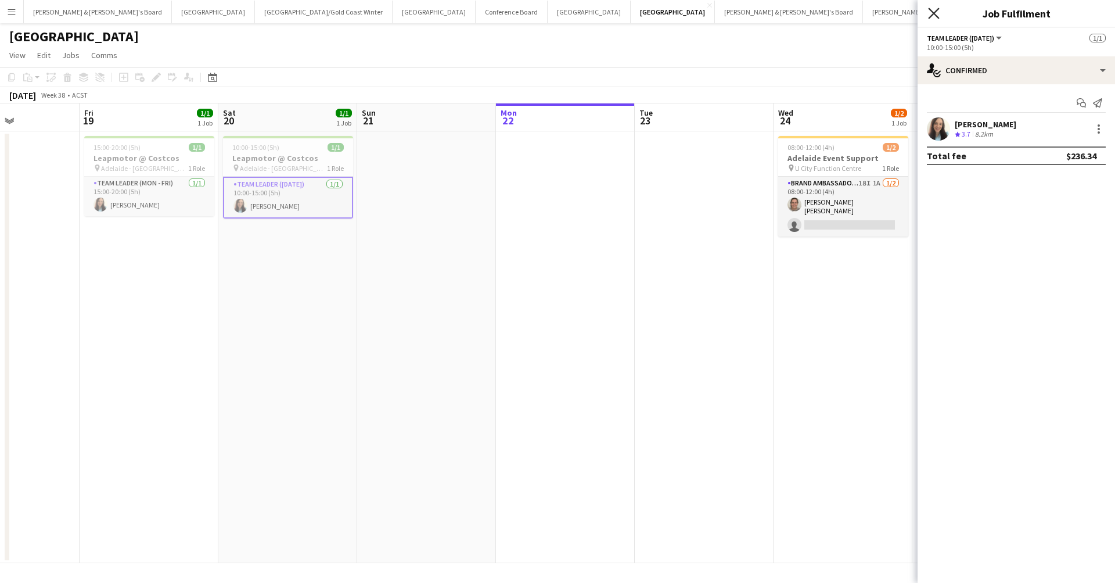
click at [936, 12] on icon at bounding box center [933, 13] width 11 height 11
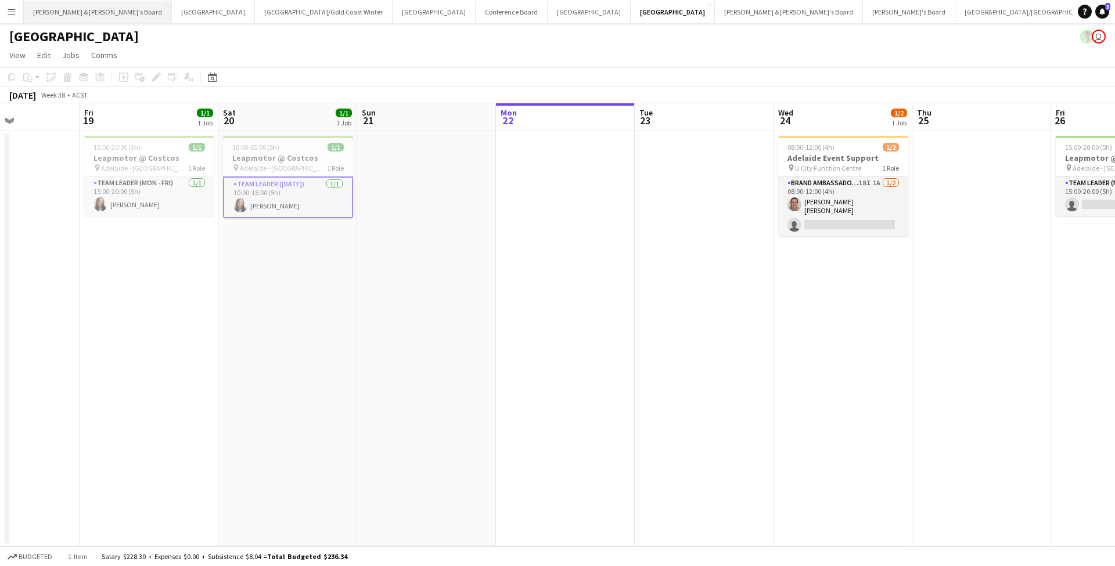
click at [102, 8] on button "[PERSON_NAME] & [PERSON_NAME]'s Board Close" at bounding box center [98, 12] width 148 height 23
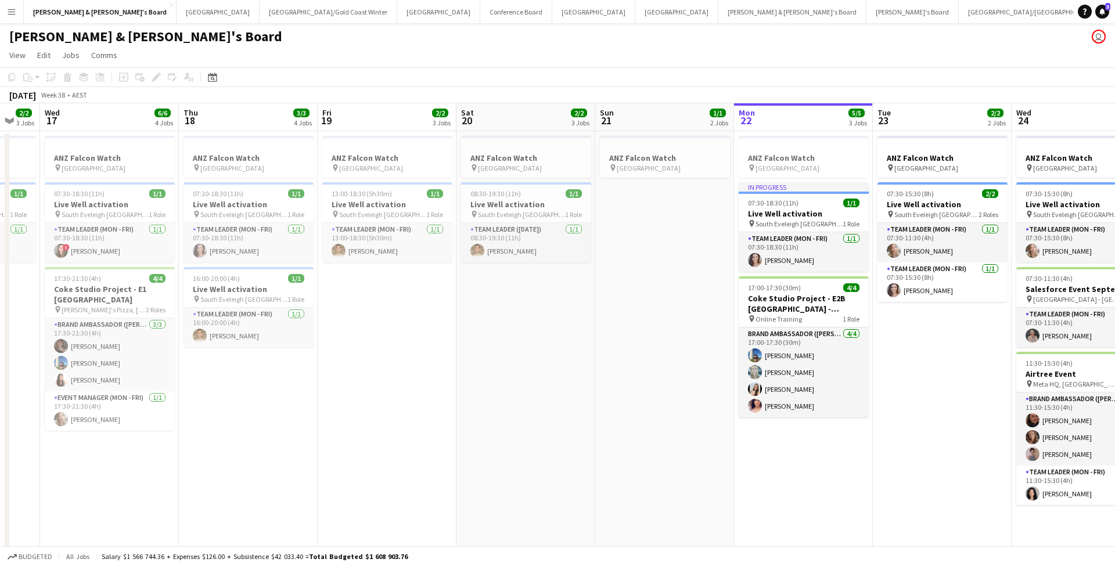
scroll to position [0, 365]
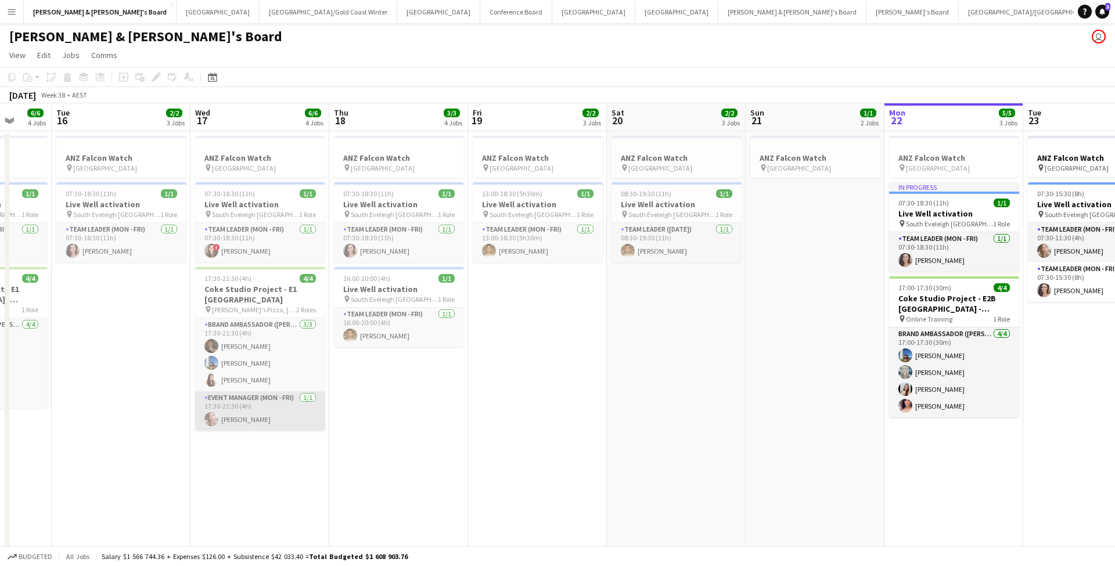
click at [270, 413] on app-card-role "Event Manager (Mon - Fri) [DATE] 17:30-21:30 (4h) [PERSON_NAME]" at bounding box center [260, 412] width 130 height 40
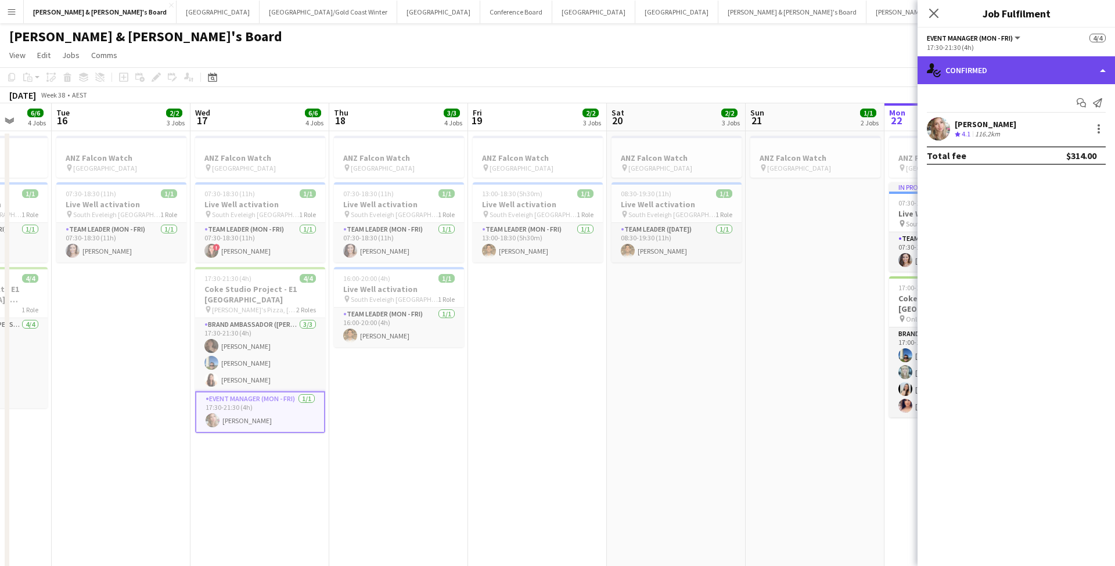
click at [999, 70] on div "single-neutral-actions-check-2 Confirmed" at bounding box center [1017, 70] width 198 height 28
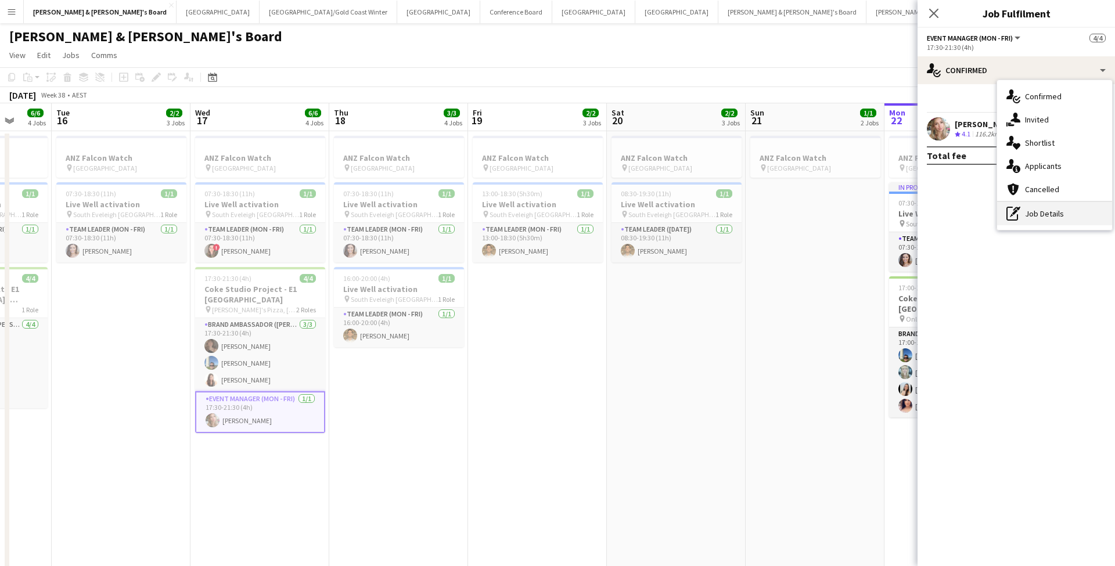
click at [1030, 204] on div "pen-write Job Details" at bounding box center [1054, 213] width 115 height 23
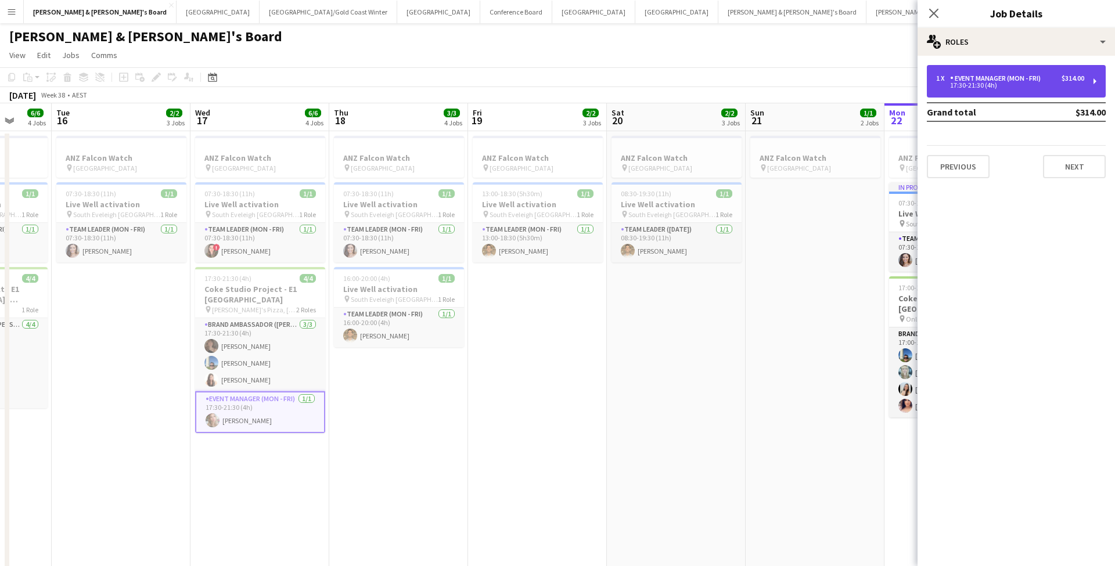
click at [1024, 84] on div "17:30-21:30 (4h)" at bounding box center [1010, 85] width 148 height 6
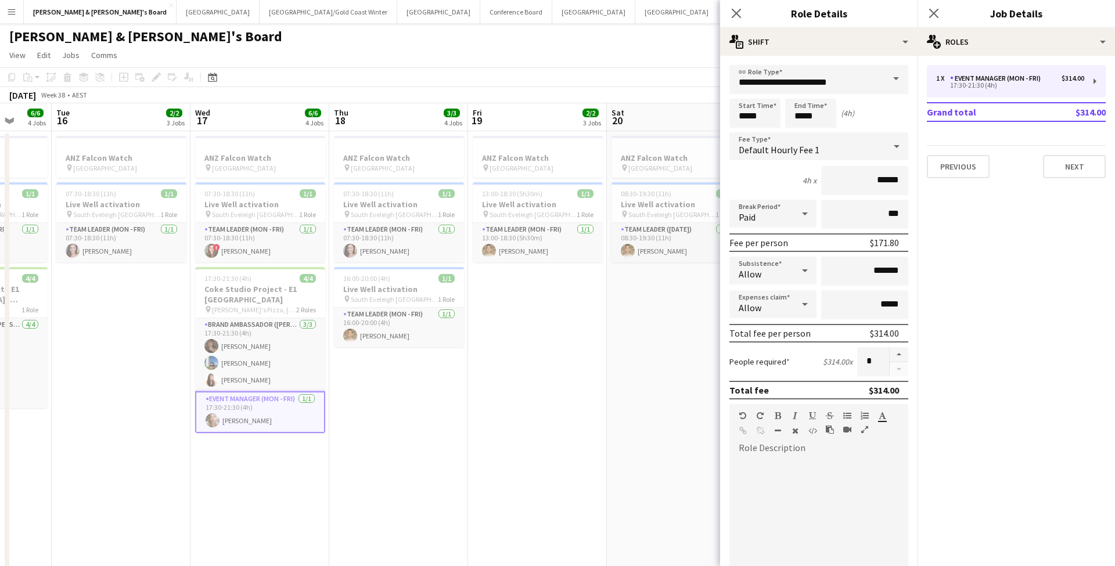
click at [602, 396] on app-date-cell "ANZ Falcon Watch pin [GEOGRAPHIC_DATA] 13:00-18:30 (5h30m) 1/1 Live Well activa…" at bounding box center [537, 353] width 139 height 444
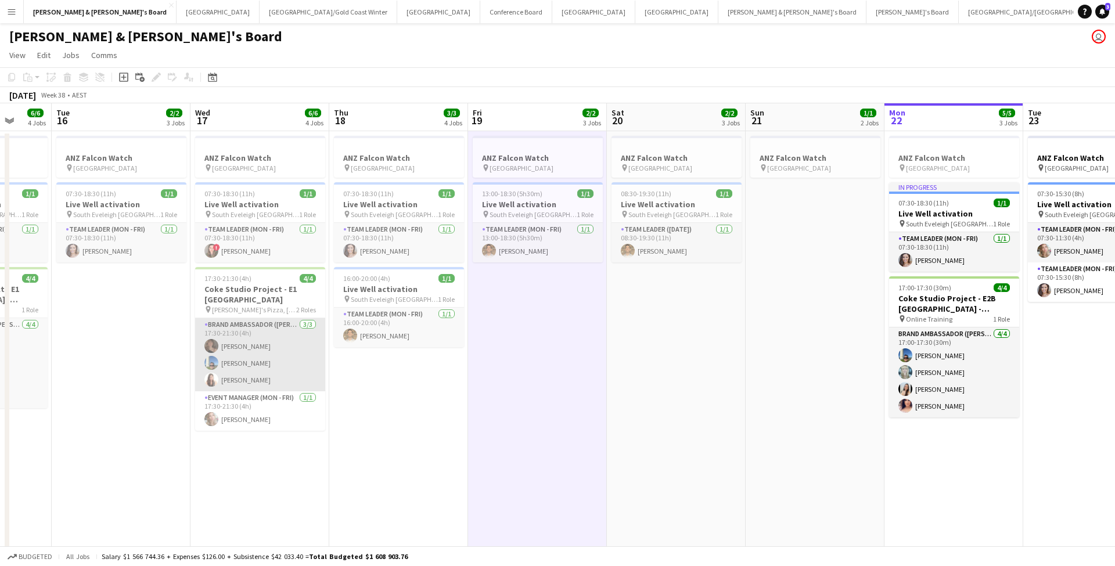
click at [270, 347] on app-card-role "Brand Ambassador (Mon - Fri) [DATE] 17:30-21:30 (4h) [PERSON_NAME] [PERSON_NAME…" at bounding box center [260, 354] width 130 height 73
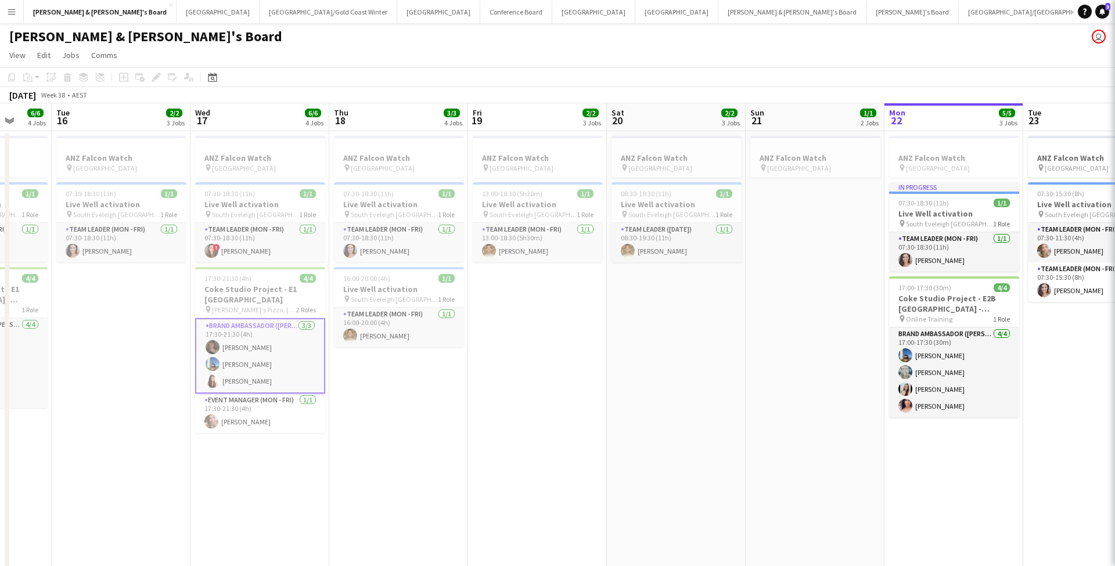
scroll to position [0, 362]
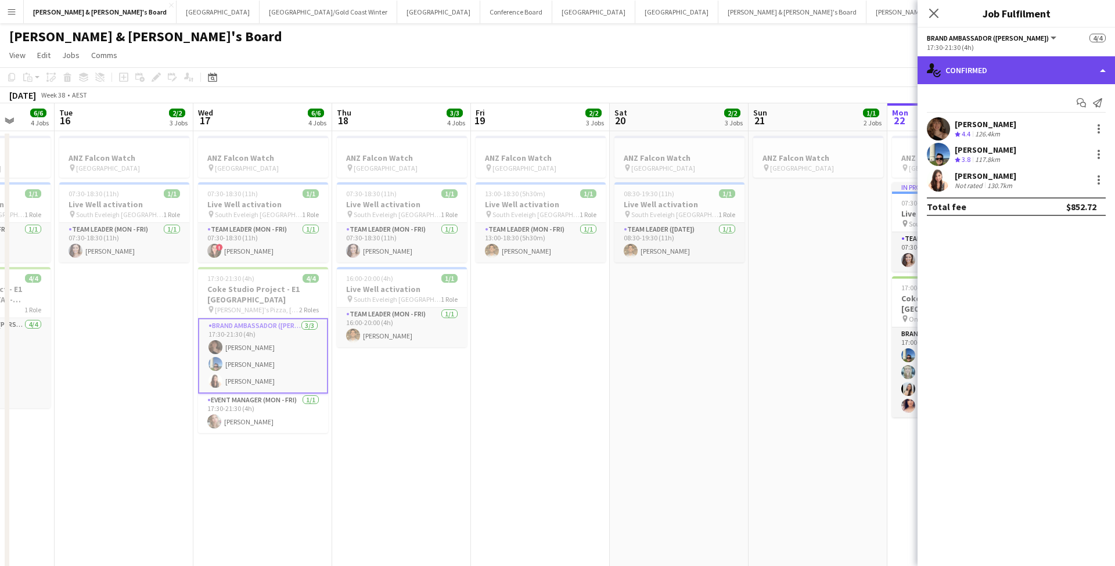
click at [1025, 65] on div "single-neutral-actions-check-2 Confirmed" at bounding box center [1017, 70] width 198 height 28
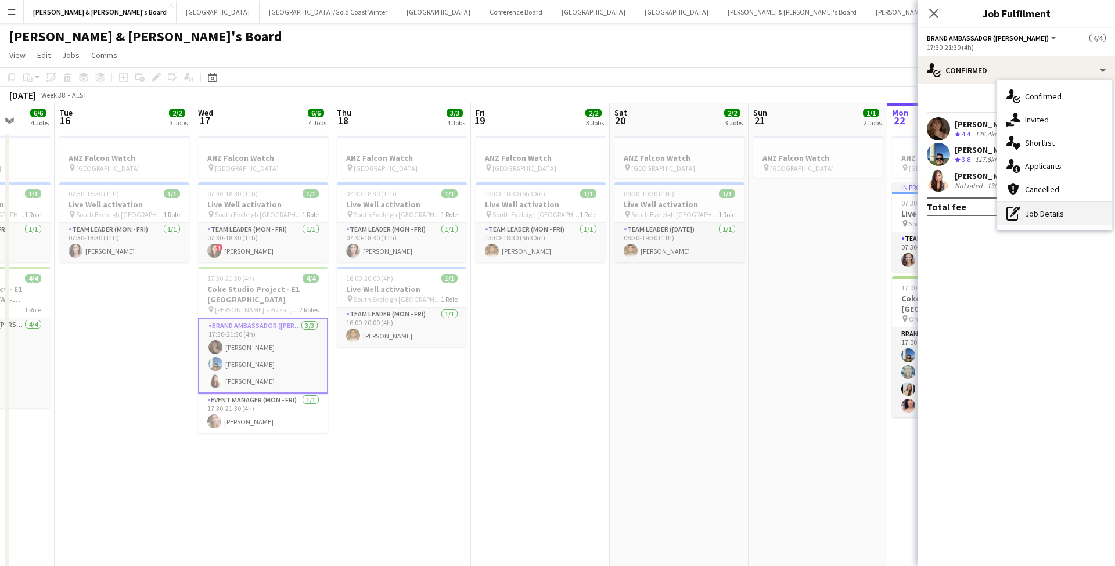
click at [1058, 211] on div "pen-write Job Details" at bounding box center [1054, 213] width 115 height 23
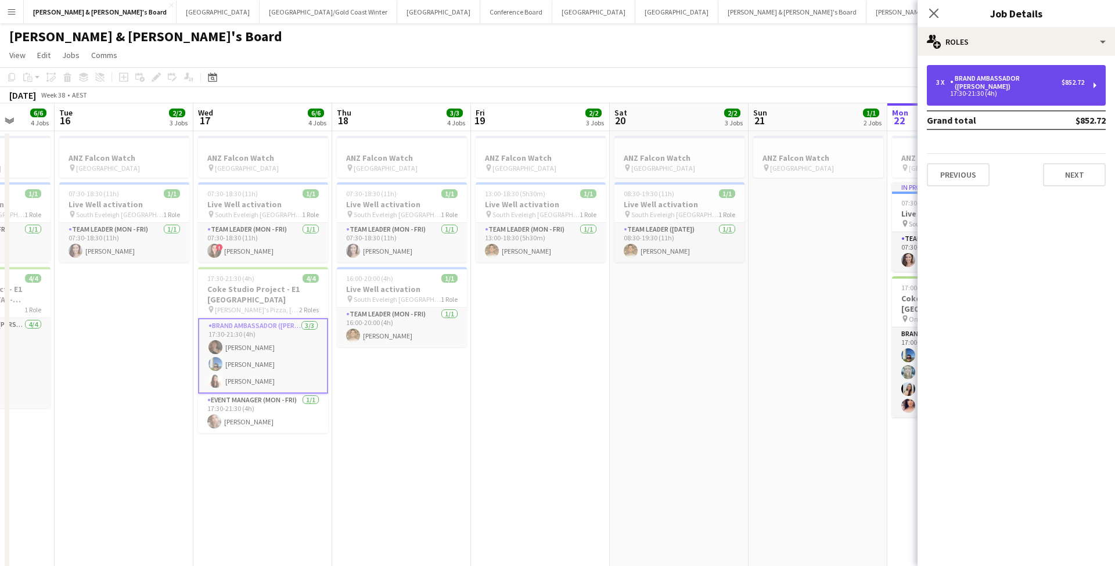
click at [1017, 72] on div "3 x Brand Ambassador (Mon - Fri) $852.72 17:30-21:30 (4h)" at bounding box center [1016, 85] width 179 height 41
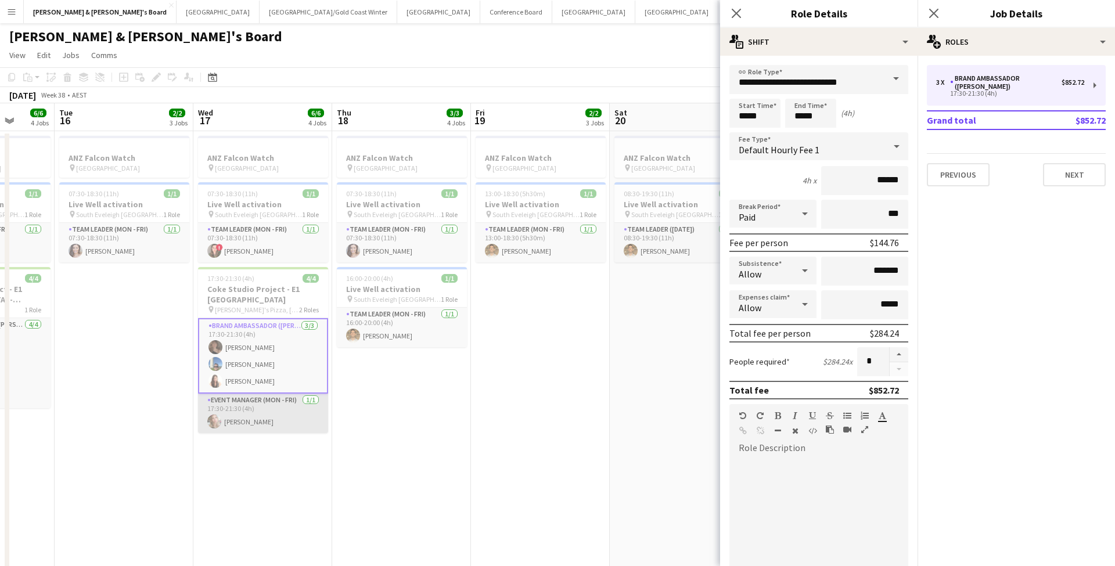
click at [283, 416] on app-card-role "Event Manager (Mon - Fri) [DATE] 17:30-21:30 (4h) [PERSON_NAME]" at bounding box center [263, 414] width 130 height 40
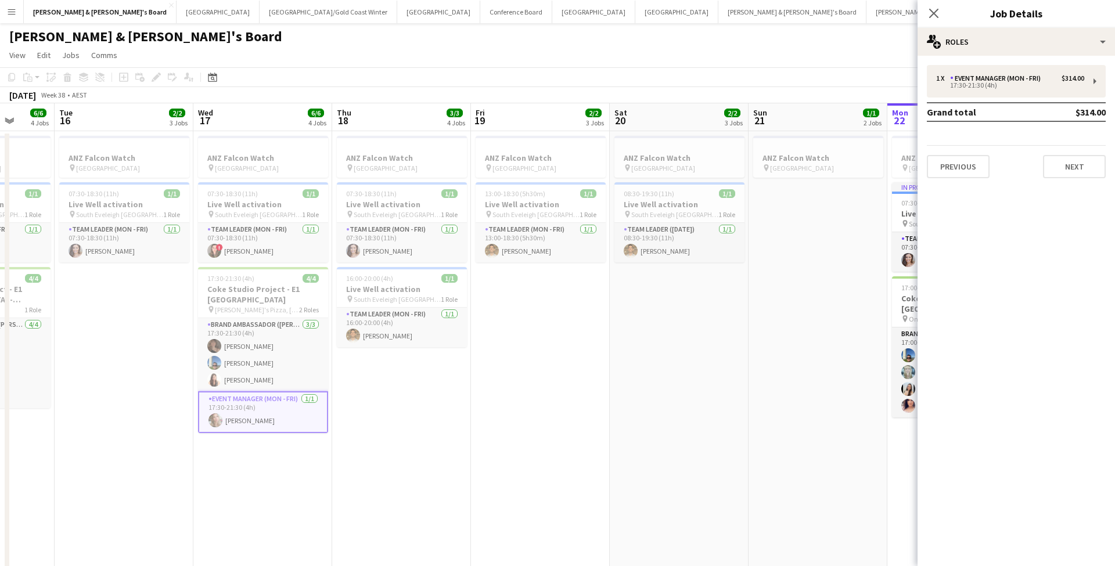
click at [283, 416] on app-card-role "Event Manager (Mon - Fri) [DATE] 17:30-21:30 (4h) [PERSON_NAME]" at bounding box center [263, 413] width 130 height 42
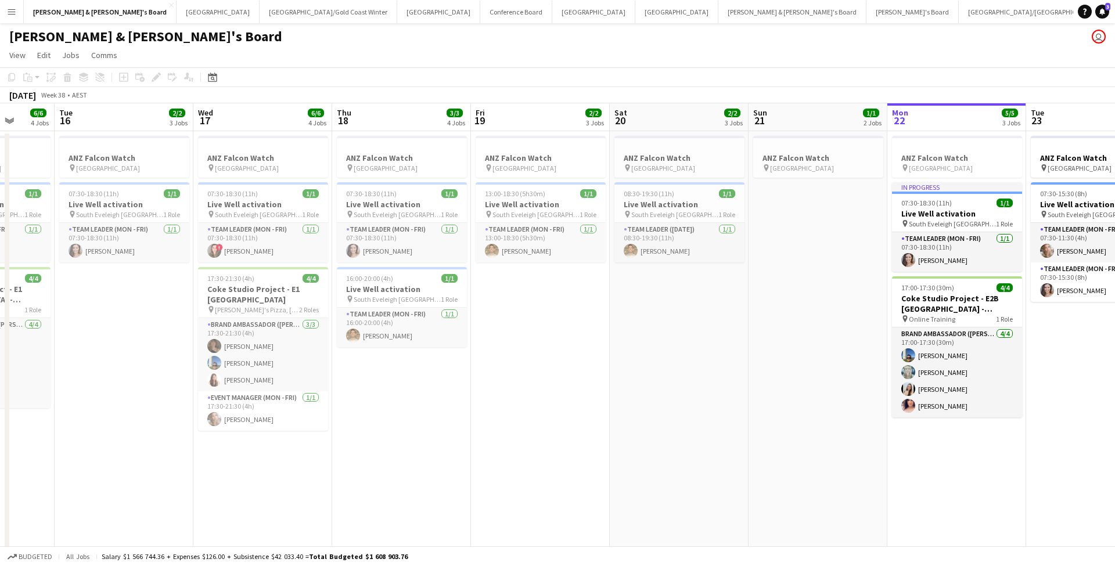
click at [726, 453] on app-date-cell "ANZ Falcon Watch pin [GEOGRAPHIC_DATA] 08:30-19:30 (11h) 1/1 Live Well activati…" at bounding box center [679, 353] width 139 height 444
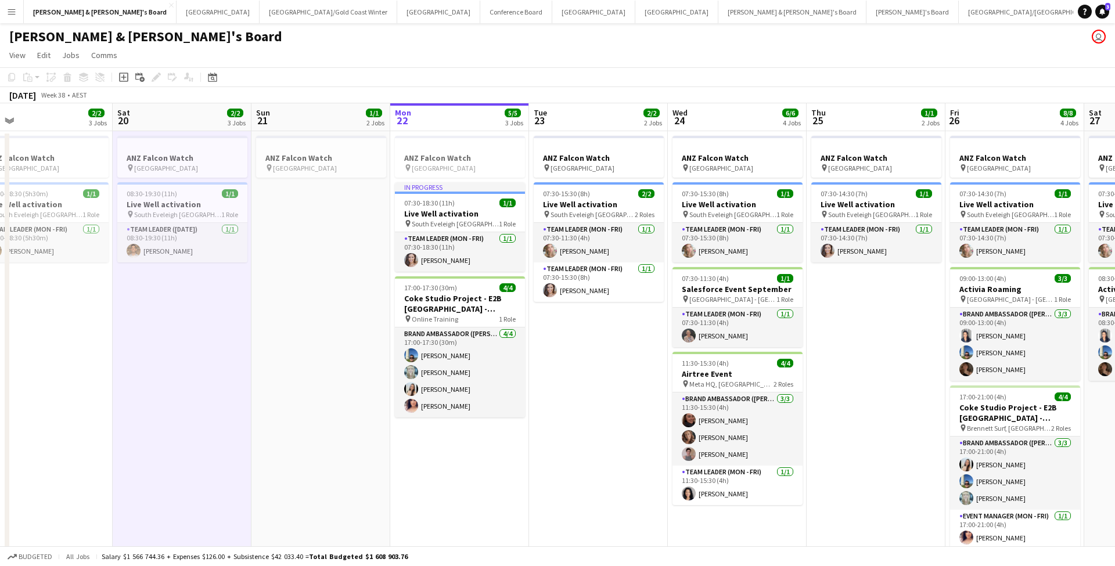
scroll to position [0, 295]
